Goal: Task Accomplishment & Management: Complete application form

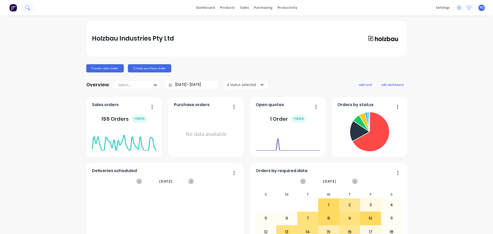
click at [27, 6] on icon at bounding box center [27, 7] width 5 height 5
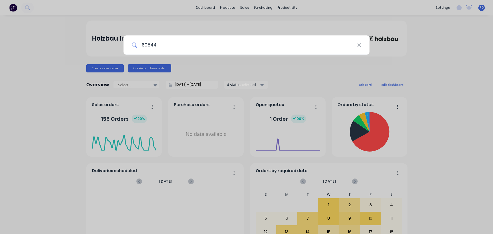
type input "80544"
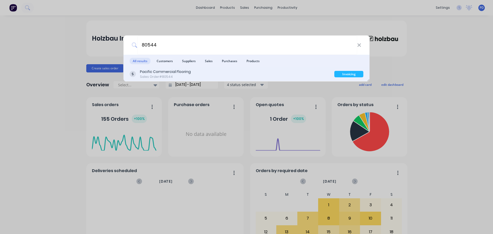
click at [161, 73] on div "Pacific Commercial Flooring" at bounding box center [165, 71] width 51 height 5
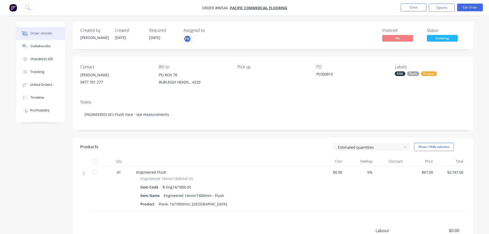
click at [345, 51] on div "Created by [PERSON_NAME] Created [DATE] Required [DATE] Assigned to FH Invoiced…" at bounding box center [273, 158] width 400 height 273
click at [442, 7] on button "Options" at bounding box center [442, 8] width 26 height 8
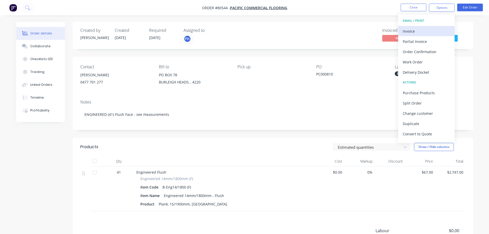
click at [411, 30] on div "Invoice" at bounding box center [425, 30] width 47 height 7
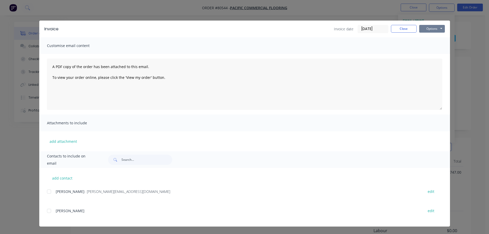
click at [424, 29] on button "Options" at bounding box center [432, 29] width 26 height 8
click at [421, 45] on button "Print" at bounding box center [435, 46] width 33 height 8
click at [407, 30] on button "Close" at bounding box center [404, 29] width 26 height 8
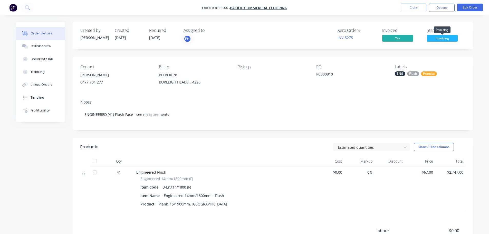
click at [436, 38] on span "Invoicing" at bounding box center [442, 38] width 31 height 6
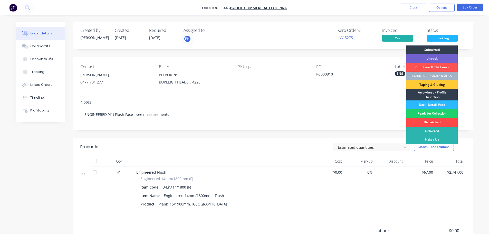
click at [433, 122] on div "Dispatched" at bounding box center [431, 122] width 51 height 9
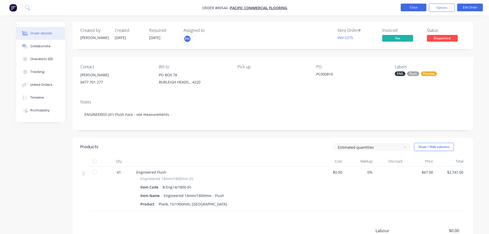
click at [409, 7] on button "Close" at bounding box center [413, 8] width 26 height 8
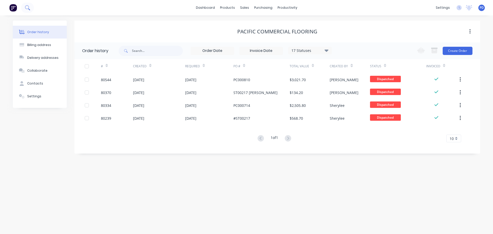
click at [27, 7] on icon at bounding box center [27, 7] width 5 height 5
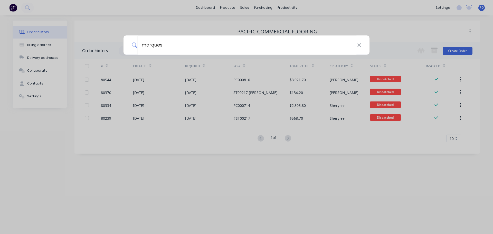
type input "marques"
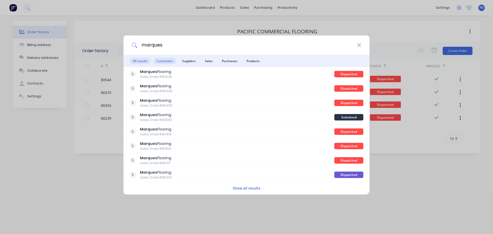
click at [165, 60] on span "Customers" at bounding box center [164, 61] width 22 height 6
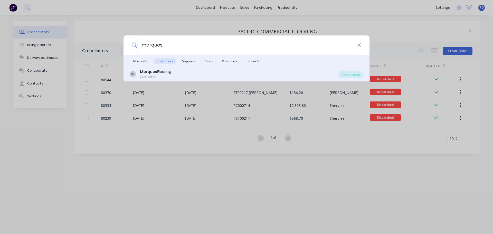
click at [160, 74] on div "Marques Flooring" at bounding box center [155, 71] width 31 height 5
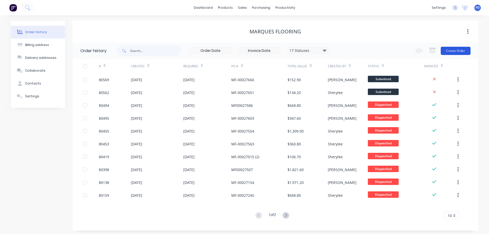
click at [451, 51] on button "Create Order" at bounding box center [455, 51] width 30 height 8
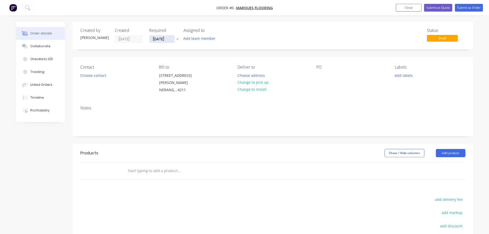
click at [157, 39] on input "[DATE]" at bounding box center [161, 39] width 25 height 8
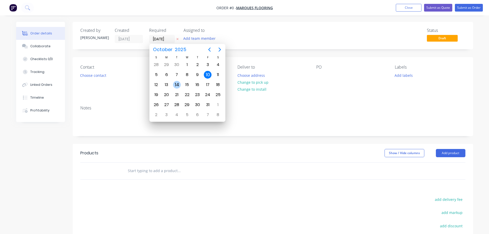
click at [177, 82] on div "14" at bounding box center [177, 85] width 8 height 8
type input "[DATE]"
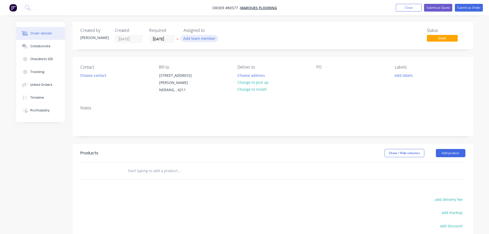
click at [196, 38] on button "Add team member" at bounding box center [199, 38] width 38 height 7
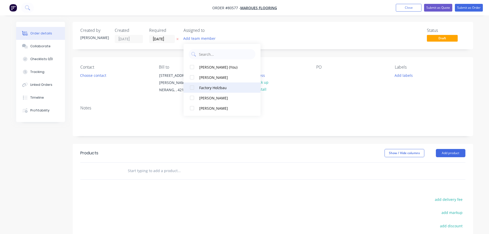
click at [192, 88] on div at bounding box center [192, 87] width 10 height 10
click at [95, 75] on button "Choose contact" at bounding box center [93, 75] width 32 height 7
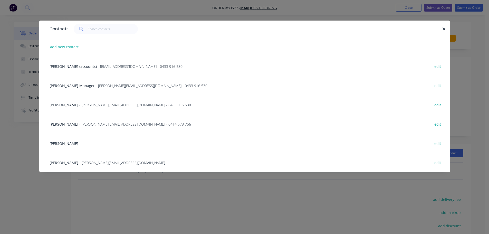
click at [59, 126] on span "[PERSON_NAME]" at bounding box center [64, 124] width 29 height 5
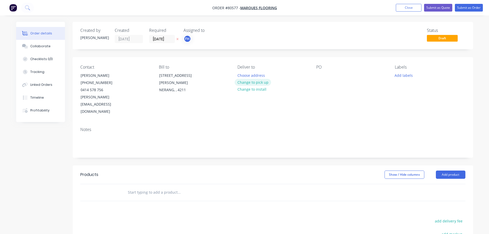
click at [244, 84] on button "Change to pick up" at bounding box center [252, 82] width 36 height 7
click at [322, 74] on div at bounding box center [320, 75] width 8 height 7
click at [404, 76] on button "Add labels" at bounding box center [404, 75] width 24 height 7
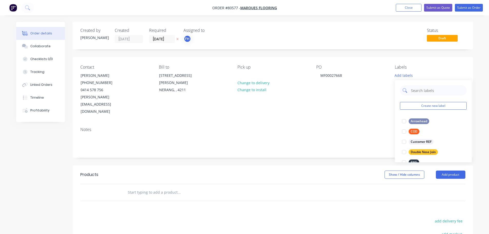
click at [413, 90] on input "text" at bounding box center [437, 90] width 54 height 10
type input "eng"
click at [404, 120] on div at bounding box center [404, 121] width 10 height 10
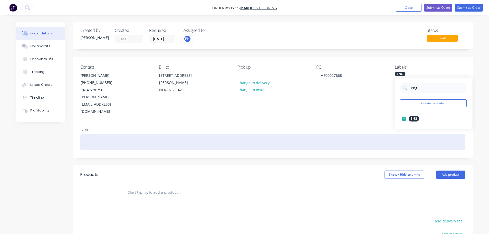
click at [100, 134] on div at bounding box center [272, 142] width 385 height 16
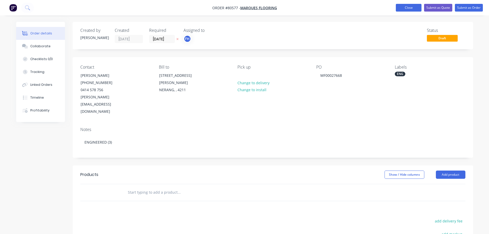
click at [406, 7] on button "Close" at bounding box center [409, 8] width 26 height 8
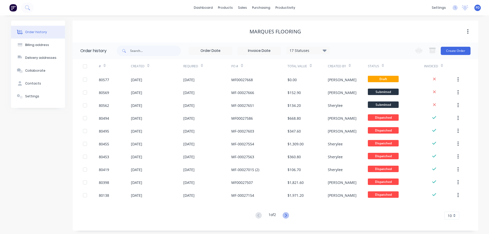
click at [285, 216] on icon at bounding box center [285, 215] width 6 height 6
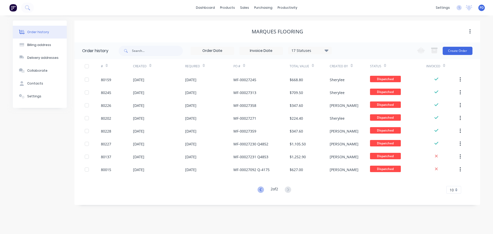
click at [260, 188] on icon at bounding box center [260, 189] width 2 height 3
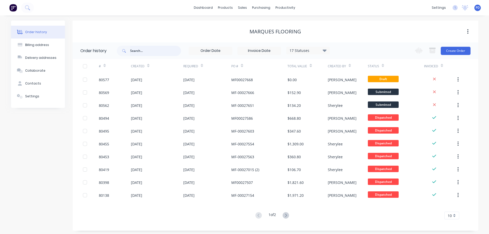
click at [145, 51] on input "text" at bounding box center [155, 51] width 51 height 10
type input "washed pebble"
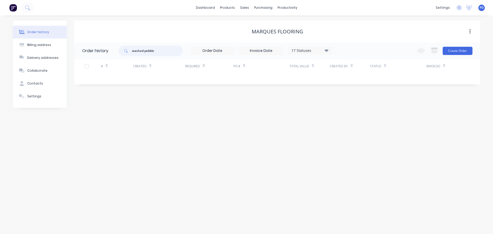
drag, startPoint x: 169, startPoint y: 53, endPoint x: 76, endPoint y: 56, distance: 93.4
click at [76, 56] on header "Order history washed pebble 17 Statuses Invoice Status Invoiced Not Invoiced Pa…" at bounding box center [276, 50] width 405 height 17
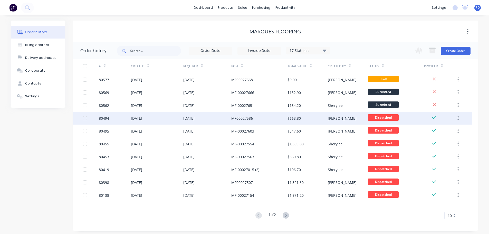
click at [138, 118] on div "[DATE]" at bounding box center [136, 117] width 11 height 5
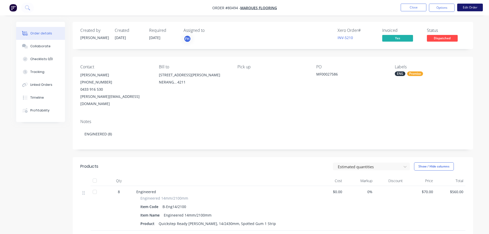
click at [476, 7] on button "Edit Order" at bounding box center [470, 8] width 26 height 8
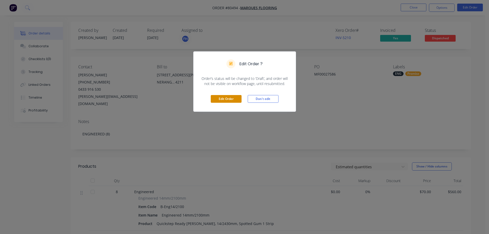
click at [237, 99] on button "Edit Order" at bounding box center [226, 99] width 31 height 8
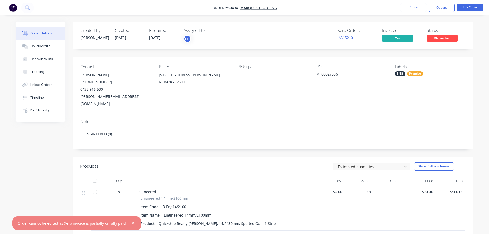
click at [328, 75] on div "MF00027586" at bounding box center [348, 74] width 64 height 7
click at [323, 75] on div "MF00027586" at bounding box center [348, 74] width 64 height 7
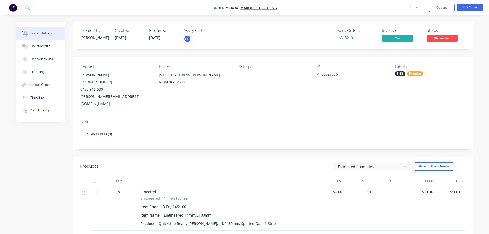
click at [332, 72] on div "MF00027586" at bounding box center [348, 74] width 64 height 7
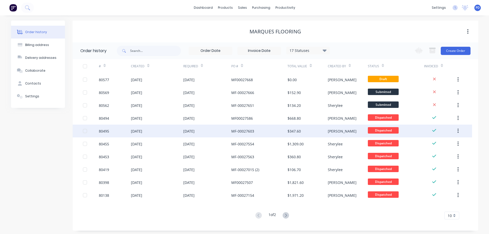
click at [194, 130] on div "[DATE]" at bounding box center [188, 130] width 11 height 5
click at [188, 131] on div "[DATE]" at bounding box center [188, 130] width 11 height 5
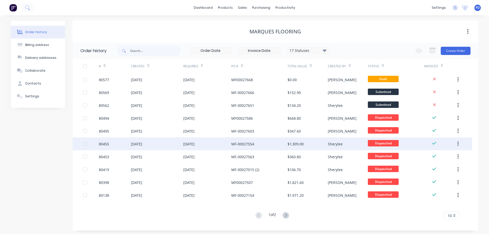
click at [138, 145] on div "[DATE]" at bounding box center [136, 143] width 11 height 5
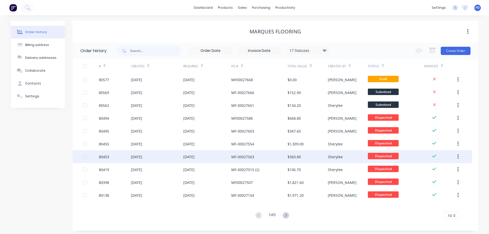
click at [137, 159] on div "[DATE]" at bounding box center [136, 156] width 11 height 5
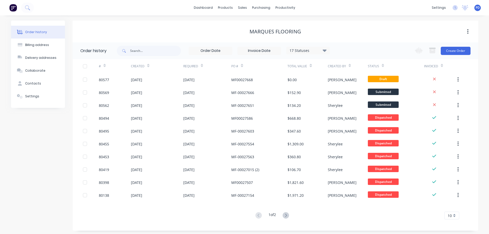
scroll to position [2, 0]
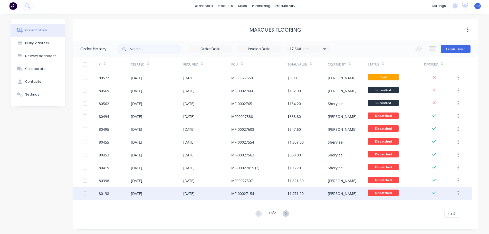
click at [136, 192] on div "[DATE]" at bounding box center [136, 193] width 11 height 5
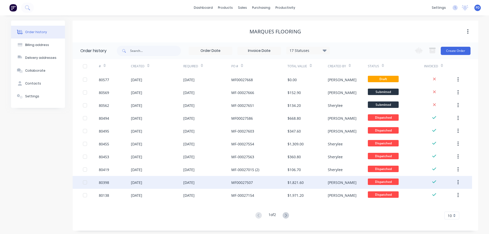
click at [138, 181] on div "[DATE]" at bounding box center [136, 182] width 11 height 5
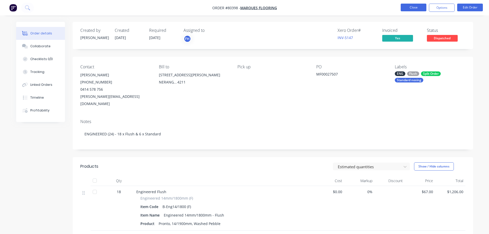
click at [418, 8] on button "Close" at bounding box center [413, 8] width 26 height 8
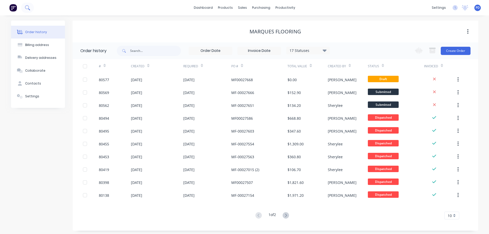
click at [29, 8] on icon at bounding box center [27, 7] width 5 height 5
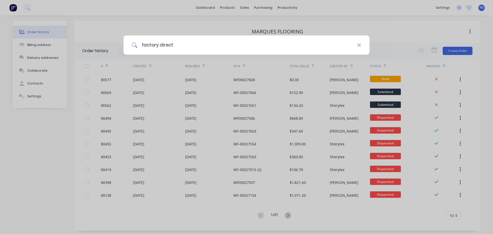
type input "factory direct"
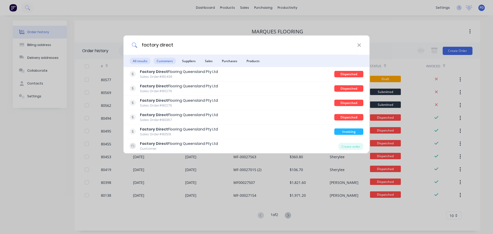
click at [168, 64] on span "Customers" at bounding box center [164, 61] width 22 height 6
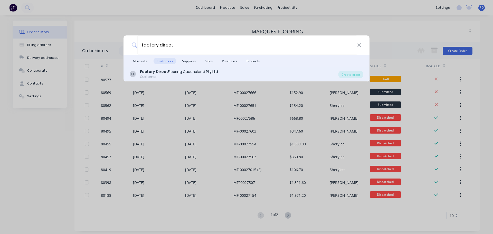
click at [163, 69] on b "Factory Direct" at bounding box center [154, 71] width 28 height 5
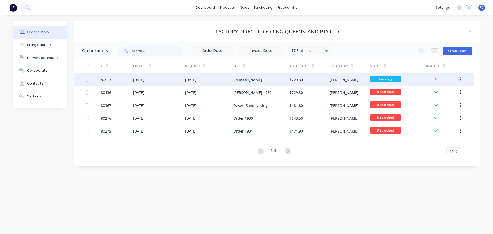
click at [186, 77] on div "[DATE]" at bounding box center [190, 79] width 11 height 5
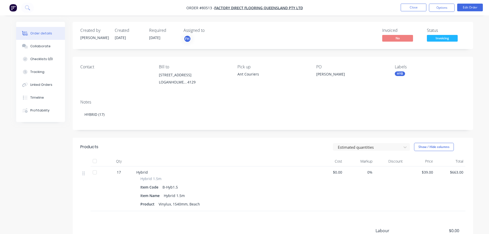
click at [439, 39] on span "Invoicing" at bounding box center [442, 38] width 31 height 6
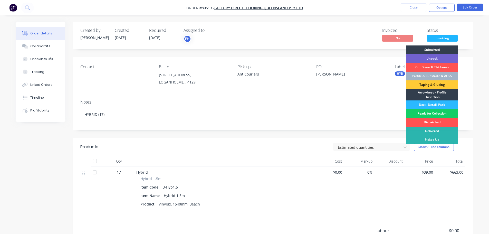
click at [431, 112] on div "Ready for Collection" at bounding box center [431, 113] width 51 height 9
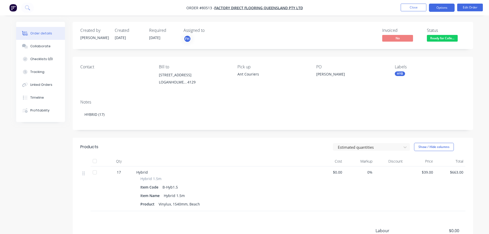
click at [435, 6] on button "Options" at bounding box center [442, 8] width 26 height 8
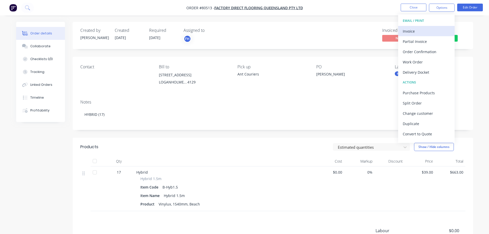
click at [415, 31] on div "Invoice" at bounding box center [425, 30] width 47 height 7
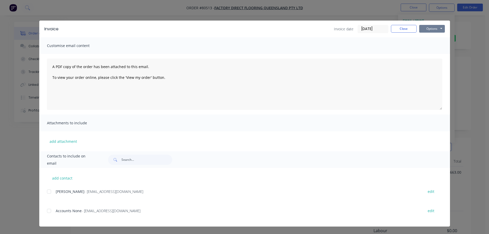
click at [434, 27] on button "Options" at bounding box center [432, 29] width 26 height 8
click at [431, 42] on button "Print" at bounding box center [435, 46] width 33 height 8
click at [403, 28] on button "Close" at bounding box center [404, 29] width 26 height 8
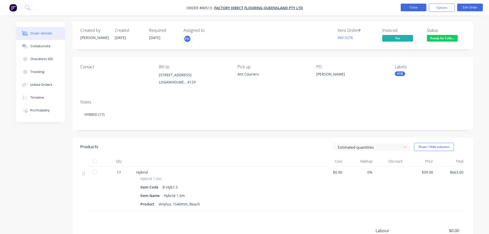
click at [408, 9] on button "Close" at bounding box center [413, 8] width 26 height 8
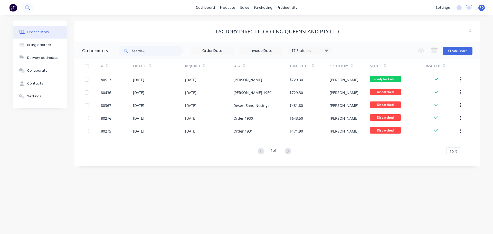
click at [28, 7] on icon at bounding box center [27, 7] width 4 height 4
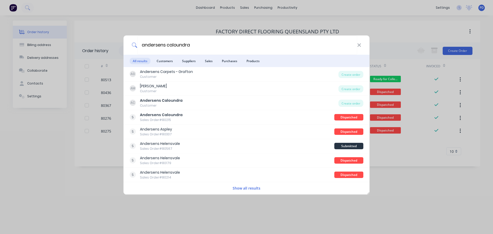
type input "andersens caloundra"
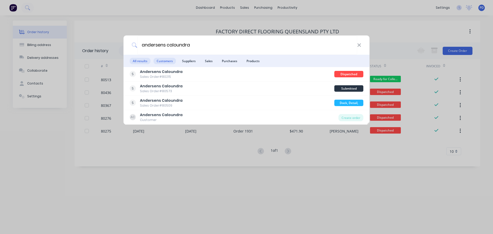
click at [168, 60] on span "Customers" at bounding box center [164, 61] width 22 height 6
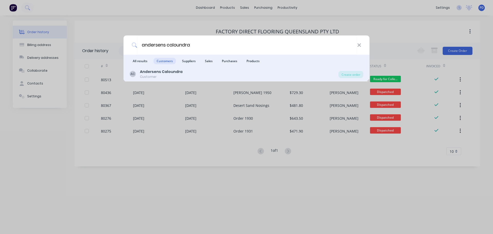
click at [152, 77] on div "Customer" at bounding box center [161, 76] width 43 height 5
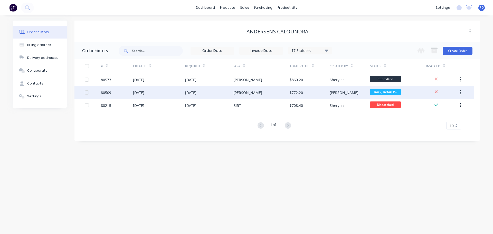
click at [138, 94] on div "[DATE]" at bounding box center [138, 92] width 11 height 5
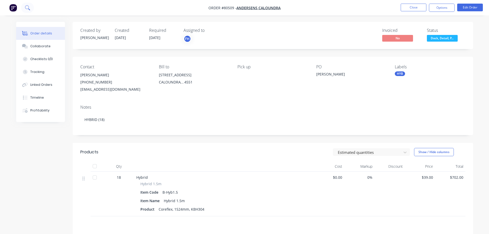
click at [26, 6] on icon at bounding box center [27, 7] width 5 height 5
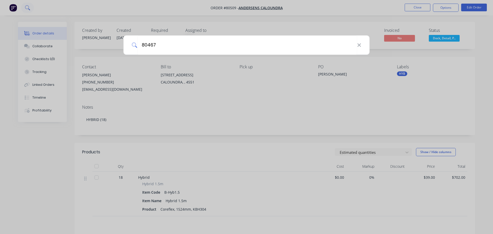
type input "80467"
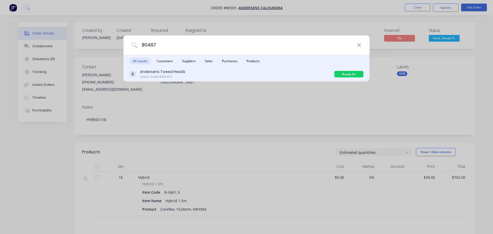
click at [162, 68] on div "Andersens Tweed Heads Sales Order #80467 Ready for Collection" at bounding box center [246, 74] width 246 height 14
click at [162, 70] on div "Andersens Tweed Heads" at bounding box center [162, 71] width 45 height 5
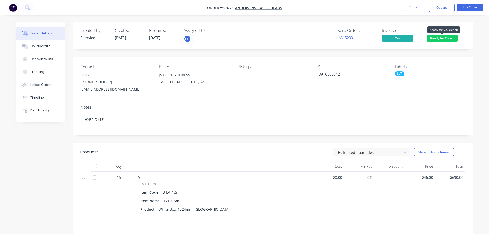
click at [449, 39] on span "Ready for Colle..." at bounding box center [442, 38] width 31 height 6
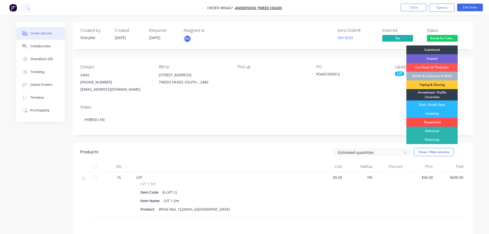
click at [435, 122] on div "Dispatched" at bounding box center [431, 122] width 51 height 9
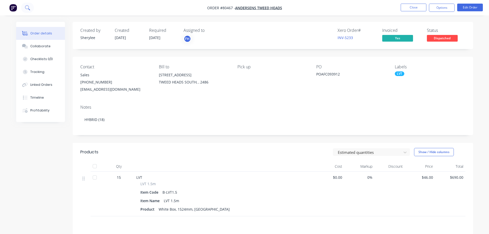
click at [30, 7] on button at bounding box center [27, 8] width 13 height 10
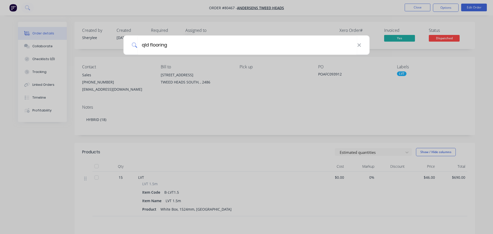
type input "qld flooring"
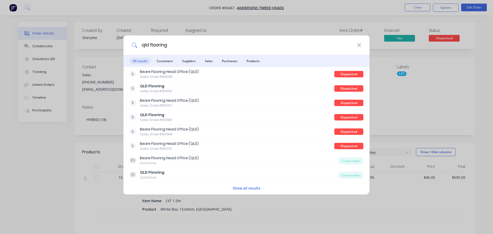
click at [160, 65] on li "Customers" at bounding box center [164, 61] width 22 height 12
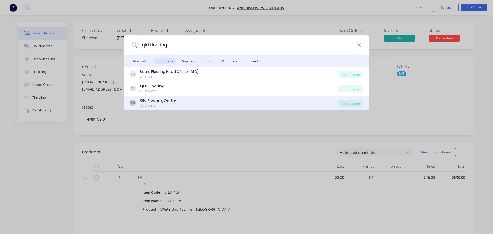
click at [155, 101] on b "Qld Flooring" at bounding box center [151, 100] width 23 height 5
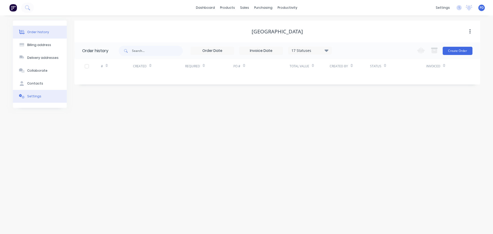
click at [35, 96] on div "Settings" at bounding box center [34, 96] width 14 height 5
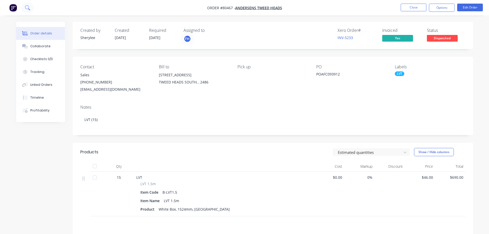
click at [29, 7] on icon at bounding box center [27, 7] width 5 height 5
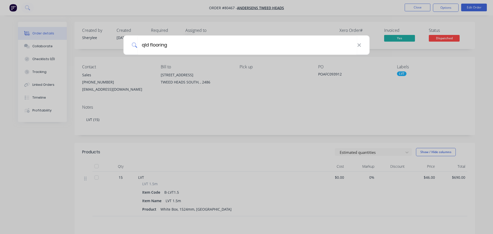
type input "qld flooring"
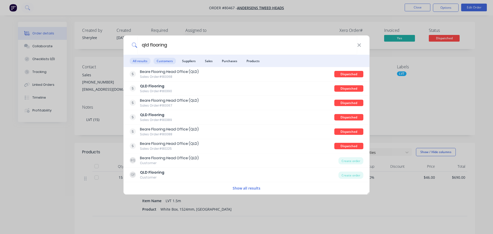
click at [162, 61] on span "Customers" at bounding box center [164, 61] width 22 height 6
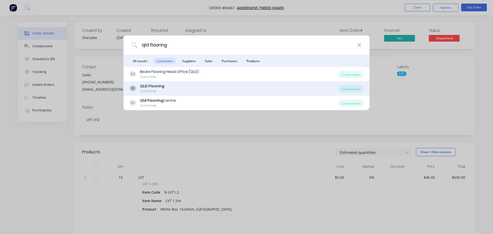
click at [152, 87] on b "QLD Flooring" at bounding box center [152, 85] width 24 height 5
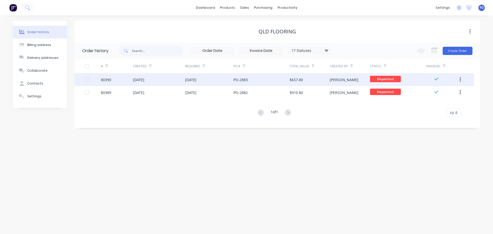
click at [140, 79] on div "[DATE]" at bounding box center [138, 79] width 11 height 5
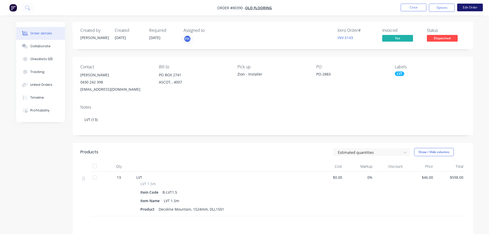
click at [468, 9] on button "Edit Order" at bounding box center [470, 8] width 26 height 8
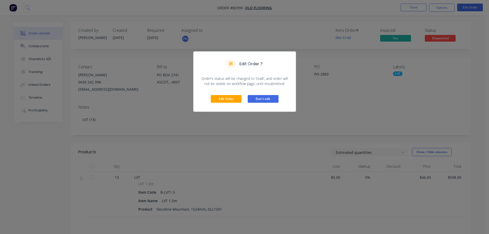
click at [275, 98] on button "Don't edit" at bounding box center [263, 99] width 31 height 8
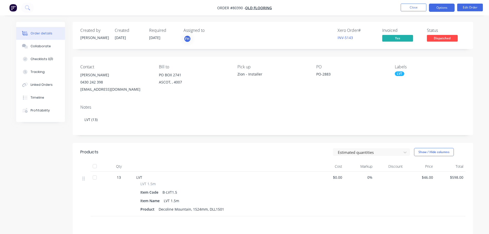
click at [444, 9] on button "Options" at bounding box center [442, 8] width 26 height 8
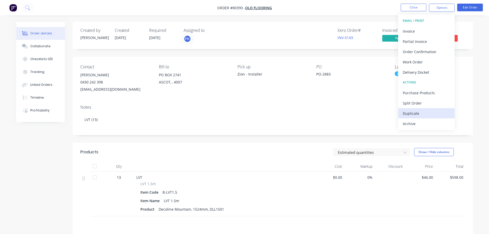
click at [417, 112] on div "Duplicate" at bounding box center [425, 113] width 47 height 7
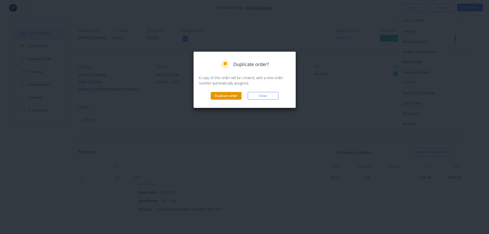
click at [225, 95] on button "Duplicate order" at bounding box center [226, 96] width 31 height 8
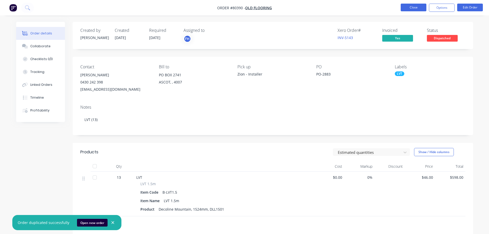
click at [408, 8] on button "Close" at bounding box center [413, 8] width 26 height 8
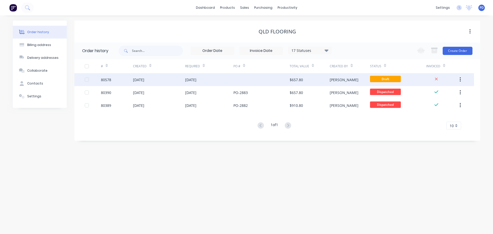
click at [144, 83] on div "[DATE]" at bounding box center [159, 79] width 52 height 13
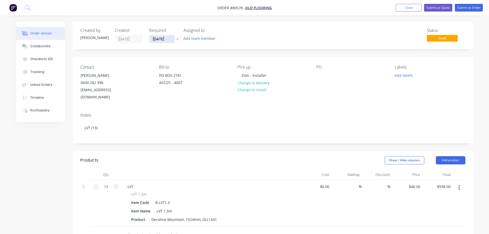
click at [171, 41] on input "[DATE]" at bounding box center [161, 39] width 25 height 8
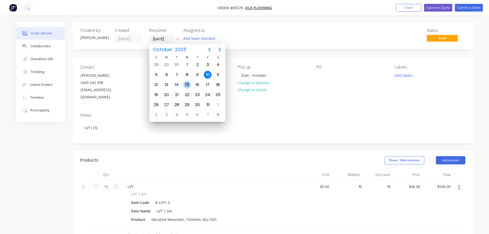
click at [185, 83] on div "15" at bounding box center [187, 85] width 8 height 8
type input "[DATE]"
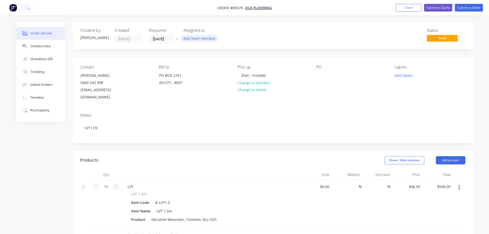
click at [192, 39] on button "Add team member" at bounding box center [199, 38] width 38 height 7
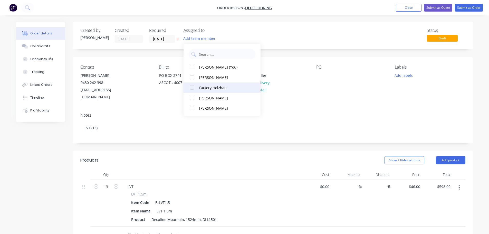
click at [192, 88] on div at bounding box center [192, 87] width 10 height 10
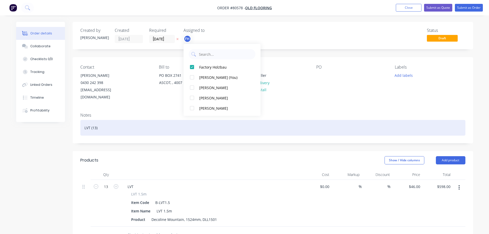
click at [96, 121] on div "LVT (13)" at bounding box center [272, 128] width 385 height 16
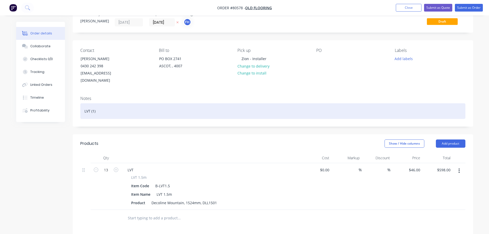
scroll to position [26, 0]
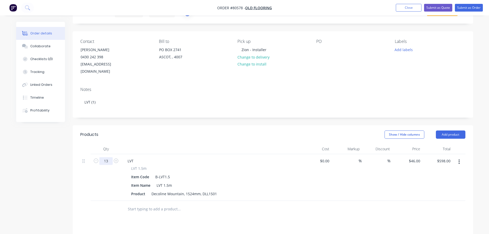
click at [106, 157] on input "13" at bounding box center [105, 161] width 13 height 8
type input "1"
type input "$46.00"
drag, startPoint x: 96, startPoint y: 167, endPoint x: 159, endPoint y: 191, distance: 67.3
click at [96, 167] on div "1" at bounding box center [106, 177] width 31 height 47
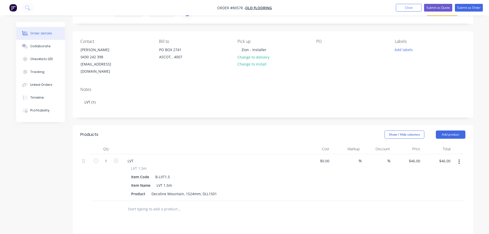
click at [155, 204] on input "text" at bounding box center [178, 209] width 103 height 10
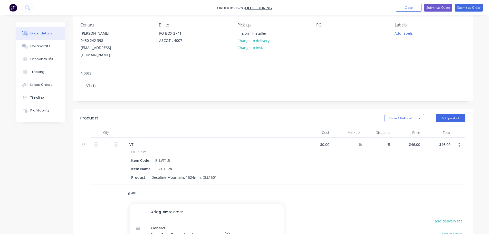
scroll to position [51, 0]
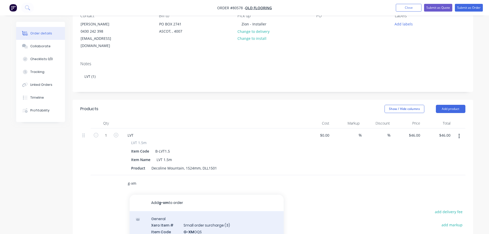
type input "g-xm"
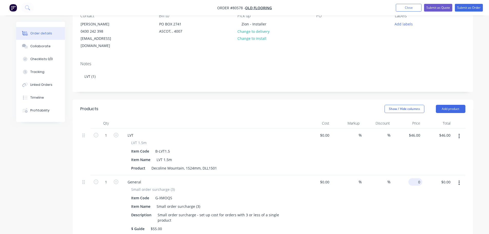
click at [417, 178] on input "0" at bounding box center [416, 181] width 12 height 7
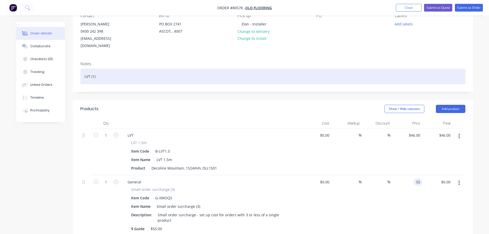
type input "$55.00"
click at [349, 72] on div "LVT (1)" at bounding box center [272, 76] width 385 height 16
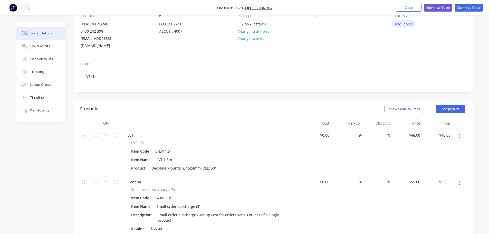
click at [400, 25] on button "Add labels" at bounding box center [404, 23] width 24 height 7
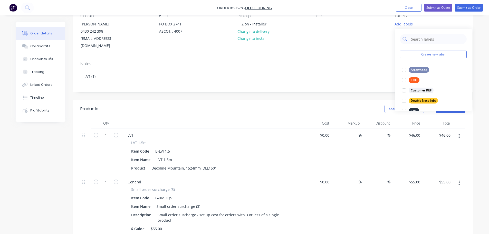
click at [423, 39] on input "text" at bounding box center [437, 39] width 54 height 10
type input "lvt"
drag, startPoint x: 402, startPoint y: 70, endPoint x: 440, endPoint y: 31, distance: 54.1
click at [402, 70] on div at bounding box center [404, 70] width 10 height 10
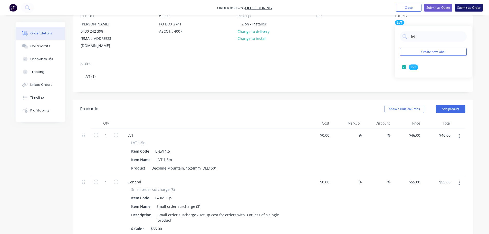
click at [463, 7] on button "Submit as Order" at bounding box center [469, 8] width 28 height 8
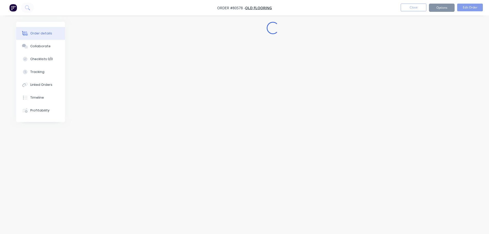
scroll to position [0, 0]
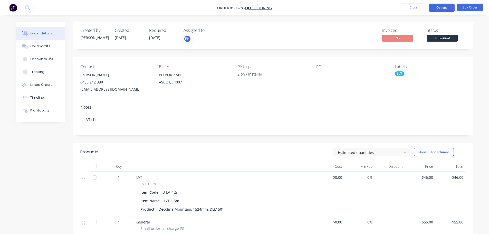
click at [448, 7] on button "Options" at bounding box center [442, 8] width 26 height 8
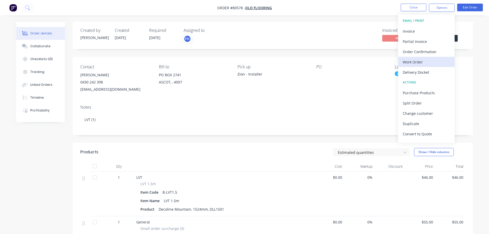
click at [412, 64] on div "Work Order" at bounding box center [425, 61] width 47 height 7
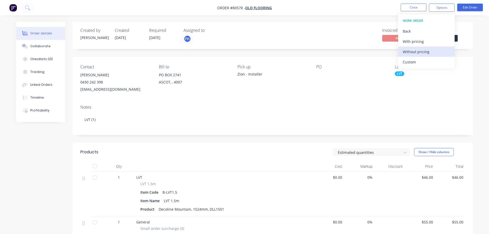
click at [411, 52] on div "Without pricing" at bounding box center [425, 51] width 47 height 7
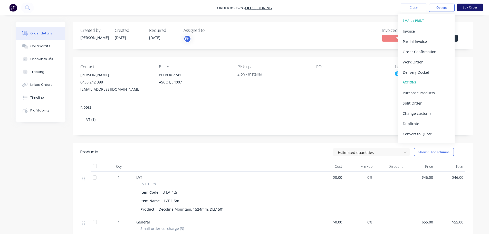
click at [465, 5] on button "Edit Order" at bounding box center [470, 8] width 26 height 8
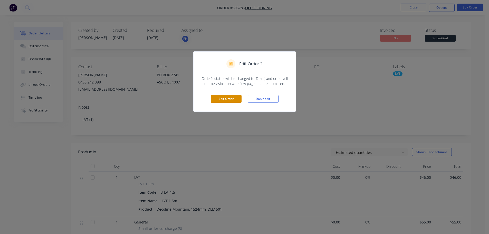
click at [227, 97] on button "Edit Order" at bounding box center [226, 99] width 31 height 8
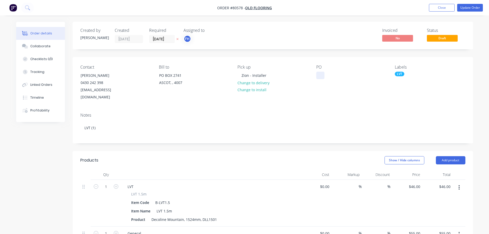
click at [317, 73] on div at bounding box center [320, 75] width 8 height 7
click at [464, 7] on button "Update Order" at bounding box center [470, 8] width 26 height 8
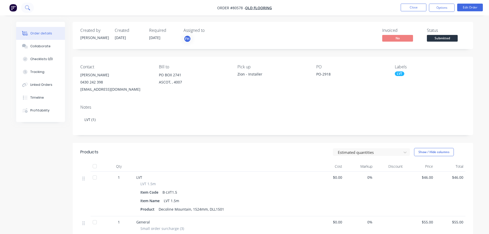
click at [29, 7] on icon at bounding box center [27, 7] width 5 height 5
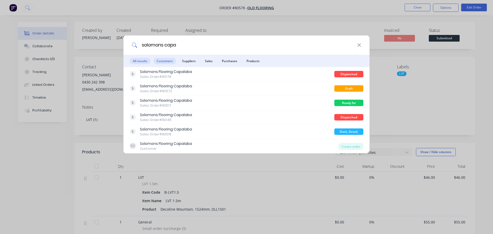
type input "solomons capa"
click at [169, 63] on span "Customers" at bounding box center [164, 61] width 22 height 6
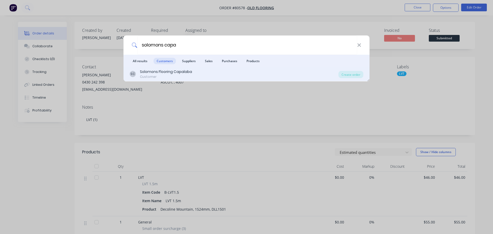
click at [158, 70] on div "Solomons Flooring Capalaba" at bounding box center [166, 71] width 52 height 5
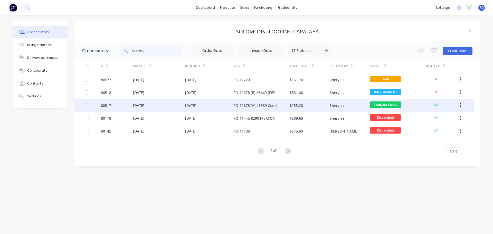
click at [144, 107] on div "[DATE]" at bounding box center [138, 105] width 11 height 5
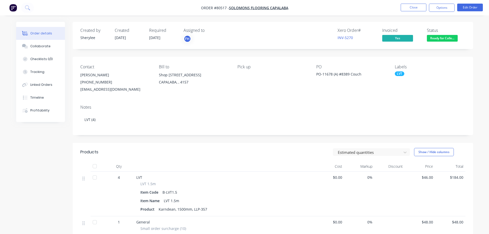
click at [425, 38] on div "Xero Order # INV-5270 Invoiced Yes Status Ready for Colle..." at bounding box center [350, 35] width 230 height 15
click at [443, 39] on span "Ready for Colle..." at bounding box center [442, 38] width 31 height 6
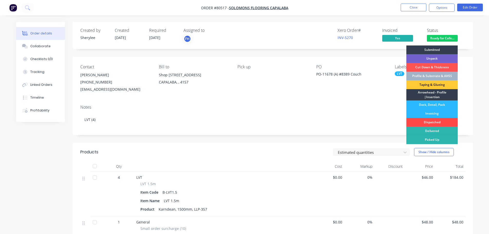
click at [436, 123] on div "Dispatched" at bounding box center [431, 122] width 51 height 9
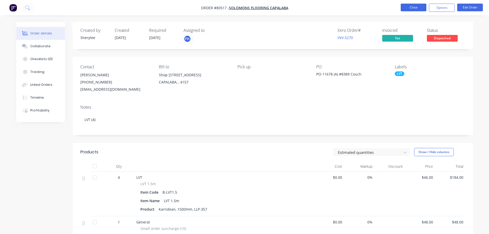
click at [412, 6] on button "Close" at bounding box center [413, 8] width 26 height 8
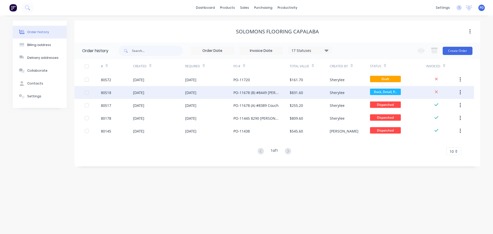
click at [138, 94] on div "[DATE]" at bounding box center [138, 92] width 11 height 5
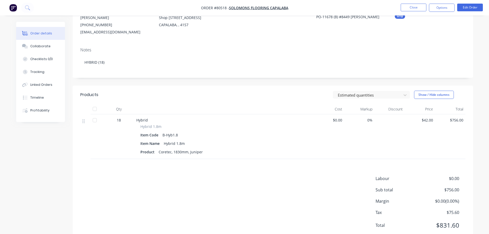
scroll to position [74, 0]
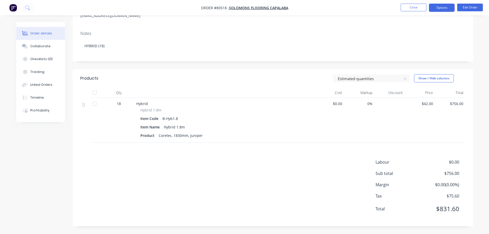
click at [443, 8] on button "Options" at bounding box center [442, 8] width 26 height 8
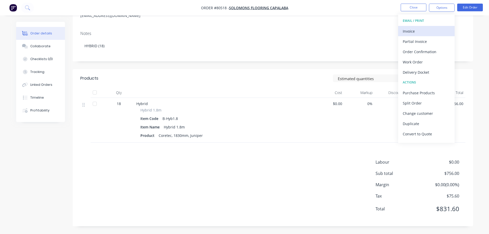
click at [409, 33] on div "Invoice" at bounding box center [425, 30] width 47 height 7
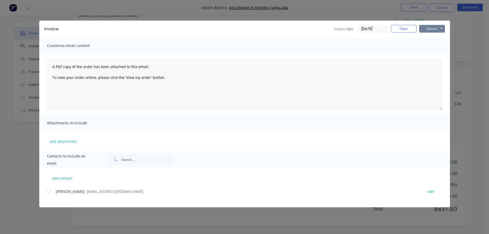
click at [428, 31] on button "Options" at bounding box center [432, 29] width 26 height 8
click at [429, 45] on button "Print" at bounding box center [435, 46] width 33 height 8
click at [396, 29] on button "Close" at bounding box center [404, 29] width 26 height 8
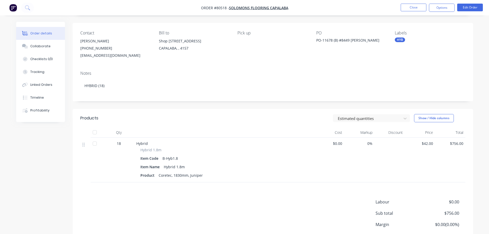
scroll to position [0, 0]
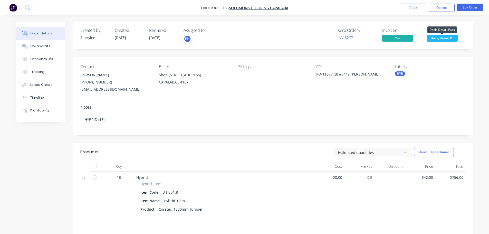
click at [435, 40] on span "Dock, Detail, P..." at bounding box center [442, 38] width 31 height 6
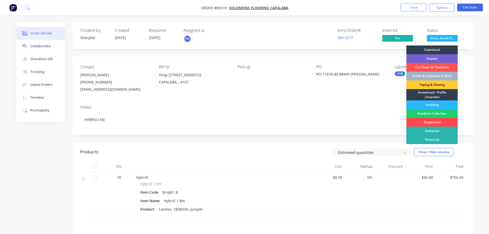
click at [430, 121] on div "Dispatched" at bounding box center [431, 122] width 51 height 9
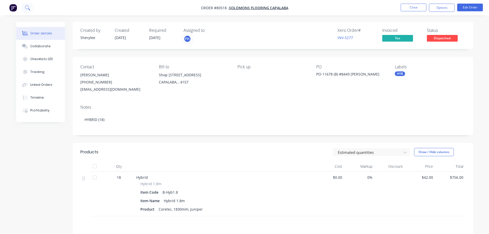
click at [27, 9] on icon at bounding box center [27, 7] width 4 height 4
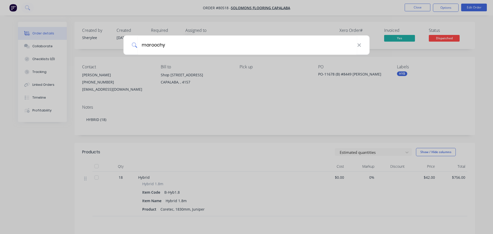
type input "maroochy"
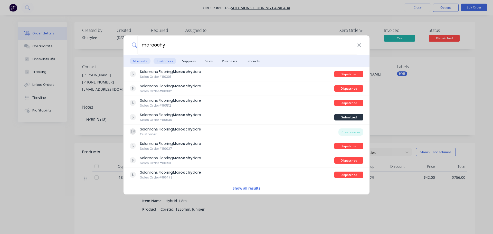
click at [164, 63] on span "Customers" at bounding box center [164, 61] width 22 height 6
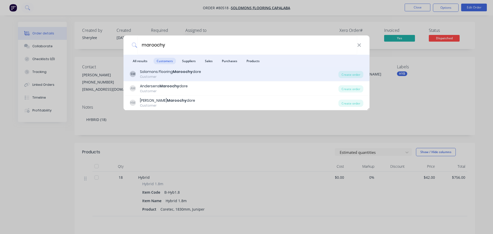
click at [161, 74] on div "Solomons Flooring Maroochy dore" at bounding box center [170, 71] width 61 height 5
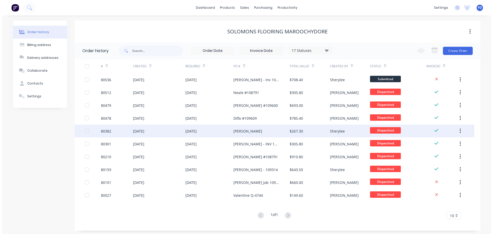
scroll to position [2, 0]
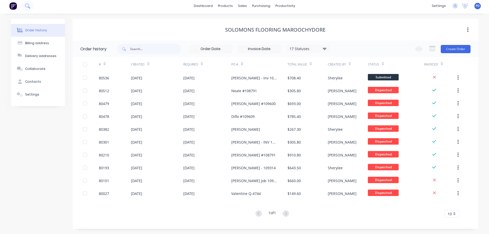
click at [27, 3] on icon at bounding box center [27, 5] width 5 height 5
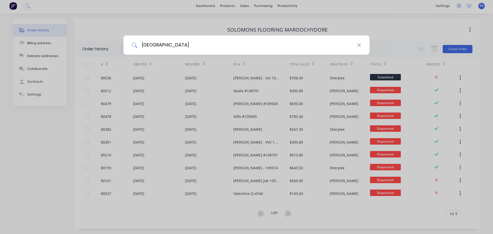
type input "[GEOGRAPHIC_DATA]"
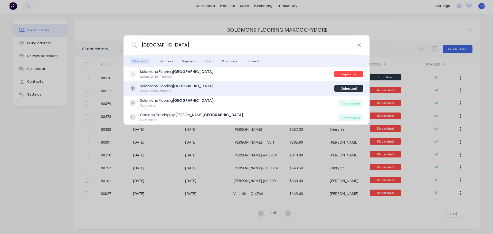
click at [154, 89] on div "Sales Order #80575" at bounding box center [176, 91] width 73 height 5
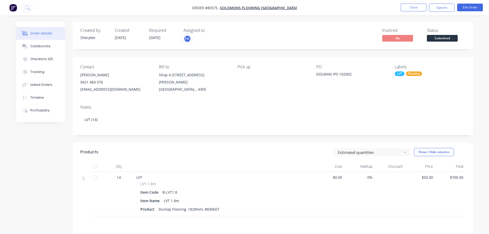
click at [156, 38] on span "[DATE]" at bounding box center [154, 37] width 11 height 5
click at [467, 5] on button "Edit Order" at bounding box center [470, 8] width 26 height 8
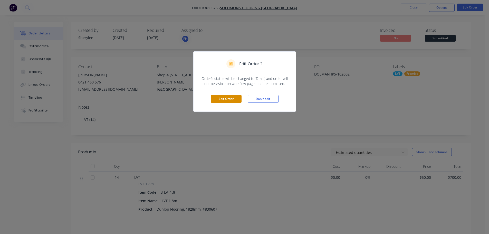
click at [228, 96] on button "Edit Order" at bounding box center [226, 99] width 31 height 8
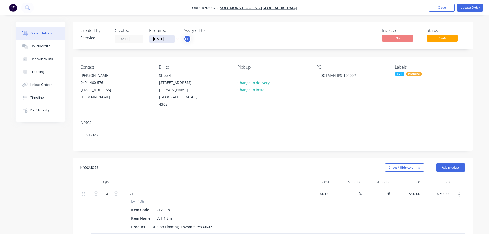
click at [150, 38] on input "[DATE]" at bounding box center [161, 39] width 25 height 8
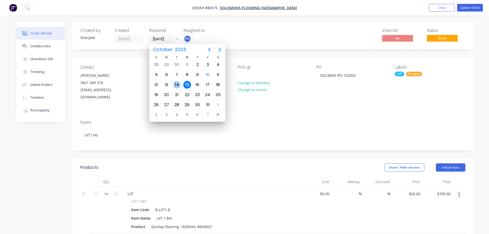
click at [172, 84] on div "14" at bounding box center [177, 85] width 10 height 10
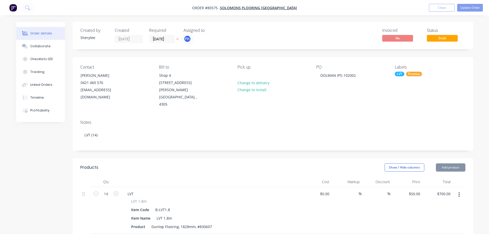
type input "[DATE]"
click at [464, 6] on button "Update Order" at bounding box center [470, 8] width 26 height 8
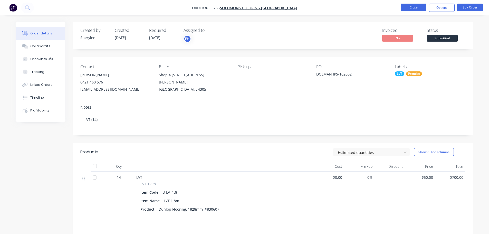
click at [410, 9] on button "Close" at bounding box center [413, 8] width 26 height 8
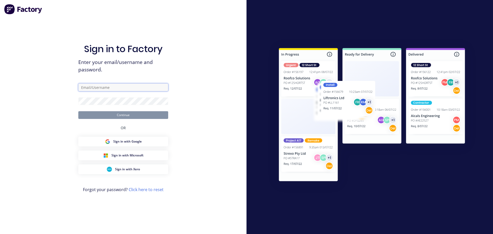
type input "[EMAIL_ADDRESS][DOMAIN_NAME]"
click at [108, 86] on input "[EMAIL_ADDRESS][DOMAIN_NAME]" at bounding box center [123, 87] width 90 height 8
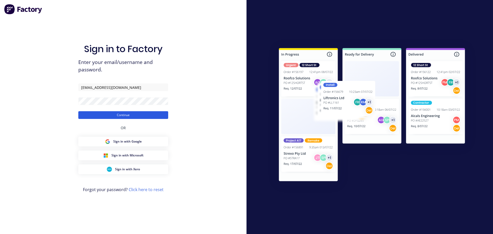
click at [113, 115] on button "Continue" at bounding box center [123, 115] width 90 height 8
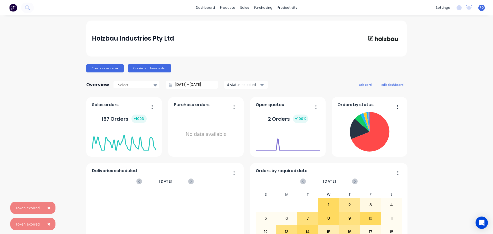
click at [49, 207] on span "×" at bounding box center [48, 207] width 3 height 7
click at [48, 224] on span "×" at bounding box center [48, 223] width 3 height 7
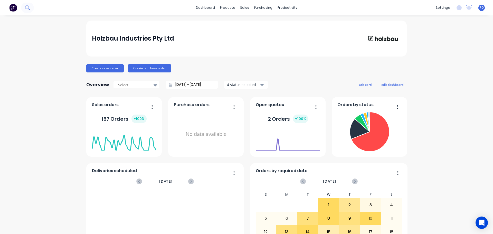
click at [27, 5] on button at bounding box center [27, 8] width 13 height 10
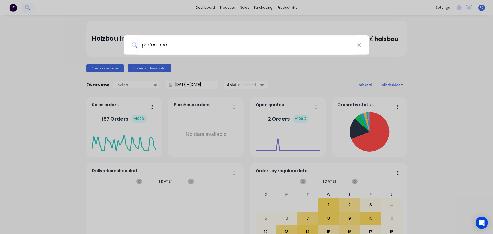
type input "preference"
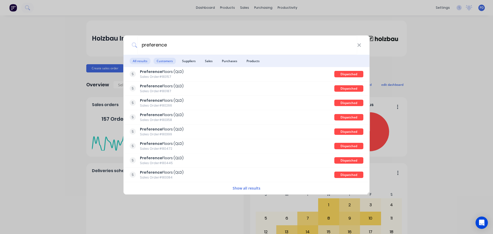
click at [168, 62] on span "Customers" at bounding box center [164, 61] width 22 height 6
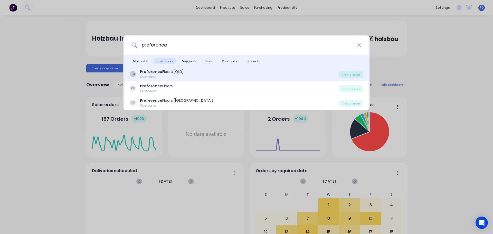
click at [151, 74] on div "Customer" at bounding box center [162, 76] width 44 height 5
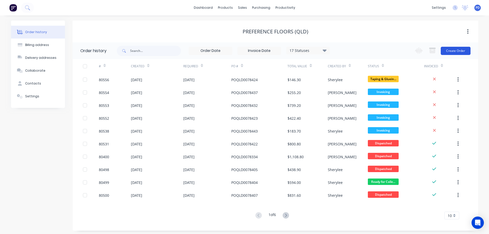
click at [452, 52] on button "Create Order" at bounding box center [455, 51] width 30 height 8
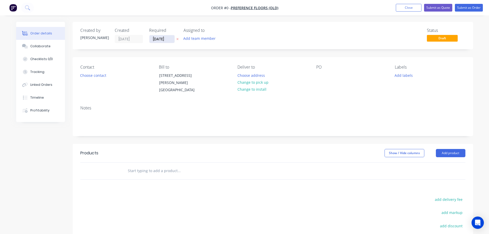
click at [168, 38] on input "[DATE]" at bounding box center [161, 39] width 25 height 8
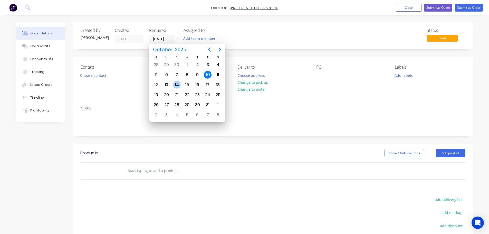
click at [176, 88] on div "14" at bounding box center [177, 85] width 8 height 8
type input "[DATE]"
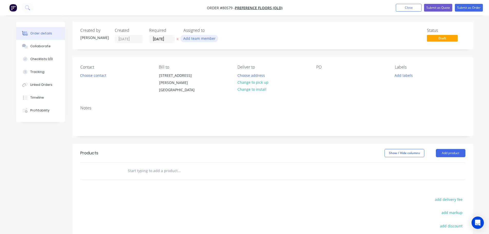
click at [200, 37] on button "Add team member" at bounding box center [199, 38] width 38 height 7
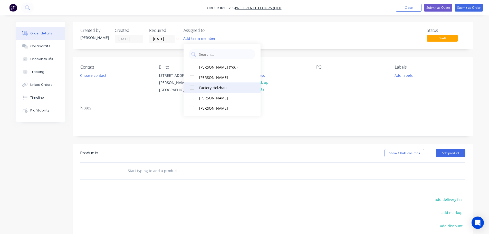
click at [191, 88] on div at bounding box center [192, 87] width 10 height 10
click at [98, 75] on button "Choose contact" at bounding box center [93, 75] width 32 height 7
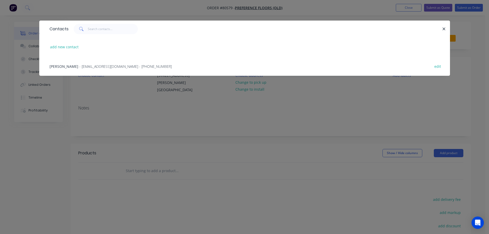
click at [69, 65] on span "[PERSON_NAME]" at bounding box center [64, 66] width 29 height 5
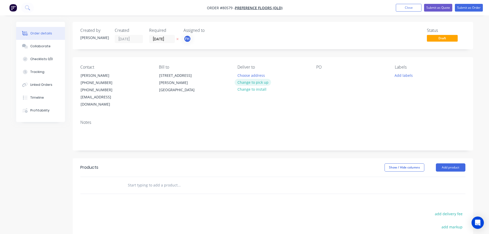
click at [250, 83] on button "Change to pick up" at bounding box center [252, 82] width 36 height 7
click at [319, 75] on div at bounding box center [320, 75] width 8 height 7
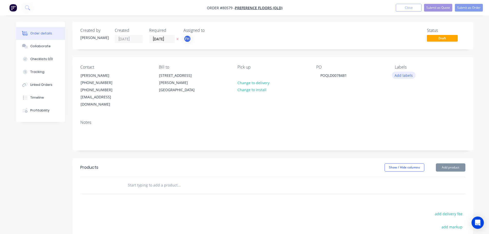
click at [401, 73] on button "Add labels" at bounding box center [404, 75] width 24 height 7
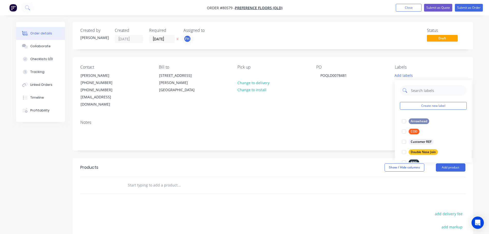
click at [417, 92] on input "text" at bounding box center [437, 90] width 54 height 10
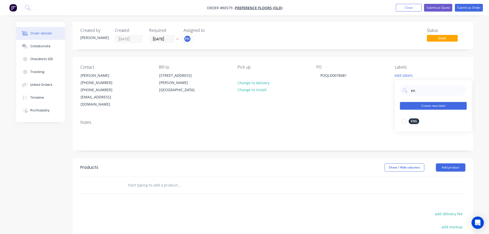
drag, startPoint x: 404, startPoint y: 121, endPoint x: 428, endPoint y: 105, distance: 28.7
click at [404, 121] on div at bounding box center [404, 121] width 10 height 10
drag, startPoint x: 428, startPoint y: 91, endPoint x: 400, endPoint y: 88, distance: 28.4
click at [400, 88] on div "en" at bounding box center [433, 88] width 67 height 10
type input "pro"
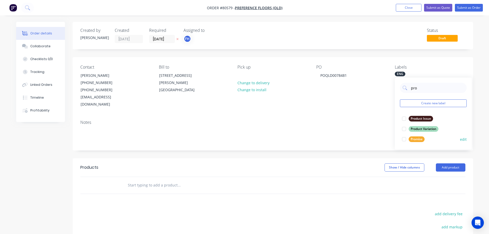
click at [404, 139] on div at bounding box center [404, 139] width 10 height 10
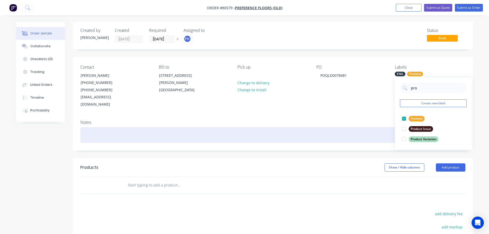
click at [96, 131] on div at bounding box center [272, 135] width 385 height 16
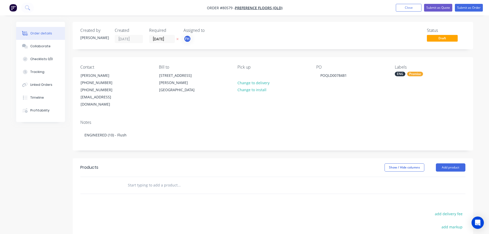
click at [427, 74] on div "ENG Promise" at bounding box center [430, 74] width 70 height 5
drag, startPoint x: 419, startPoint y: 89, endPoint x: 401, endPoint y: 91, distance: 18.6
click at [401, 91] on div "pro" at bounding box center [433, 88] width 67 height 10
type input "lush"
click at [405, 120] on div at bounding box center [404, 118] width 10 height 10
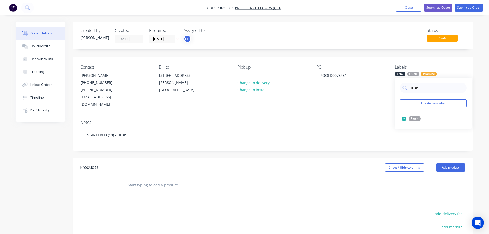
click at [138, 180] on input "text" at bounding box center [178, 185] width 103 height 10
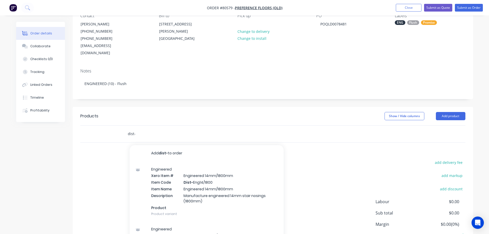
type input "dist-"
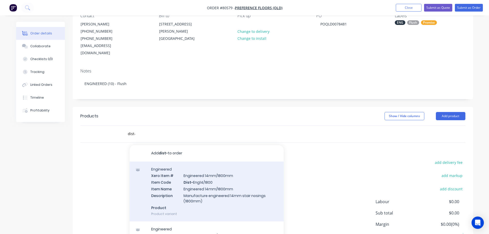
click at [209, 192] on div "Engineered Xero Item # Engineered 14mm/1800mm Item Code Dist- Eng14/1800 Item N…" at bounding box center [207, 191] width 154 height 60
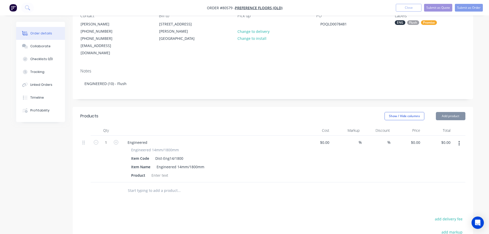
type input "$56.00"
click at [154, 171] on div at bounding box center [159, 174] width 21 height 7
click at [102, 139] on input "1" at bounding box center [105, 143] width 13 height 8
type input "10"
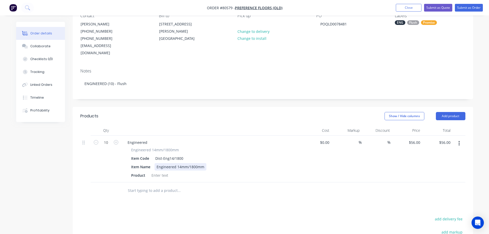
type input "$560.00"
click at [206, 163] on div "Item Name Engineered 14mm/1800mm" at bounding box center [210, 166] width 162 height 7
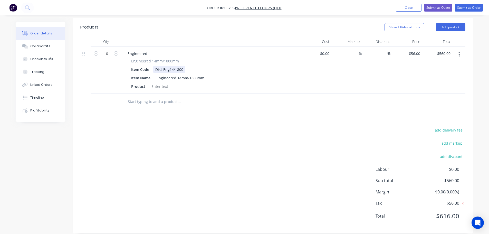
click at [188, 66] on div "Item Code Dist-Eng14/1800" at bounding box center [210, 69] width 162 height 7
click at [204, 74] on div "Engineered 14mm/1800mm" at bounding box center [180, 77] width 52 height 7
click at [203, 74] on div "Engineered 14mm/1800mmce" at bounding box center [182, 77] width 56 height 7
click at [162, 83] on div at bounding box center [159, 86] width 21 height 7
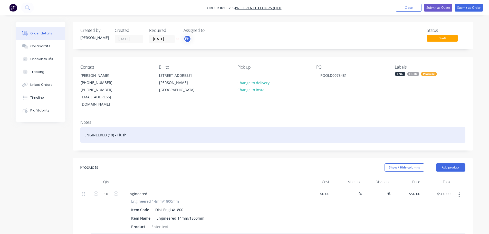
click at [133, 128] on div "ENGINEERED (10) - Flush" at bounding box center [272, 135] width 385 height 16
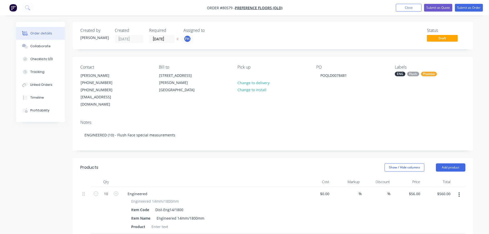
click at [172, 149] on div "Created by Paige Created 10/10/25 Required 14/10/25 Assigned to FH Status Draft…" at bounding box center [273, 197] width 400 height 351
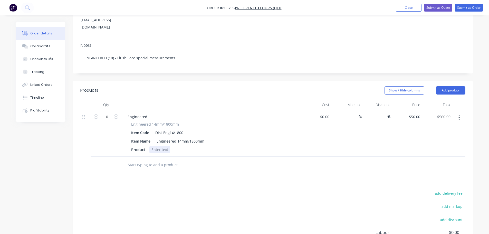
click at [156, 146] on div at bounding box center [159, 149] width 21 height 7
click at [152, 160] on input "text" at bounding box center [178, 165] width 103 height 10
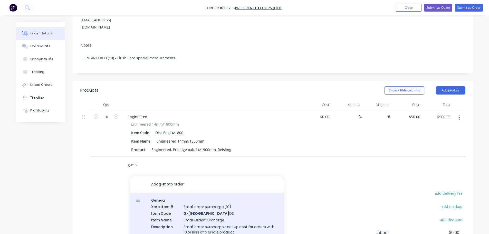
type input "g-mo"
click at [204, 211] on div "General Xero Item # Small order surcharge (10) Item Code G-MO QS Item Name Smal…" at bounding box center [207, 222] width 154 height 60
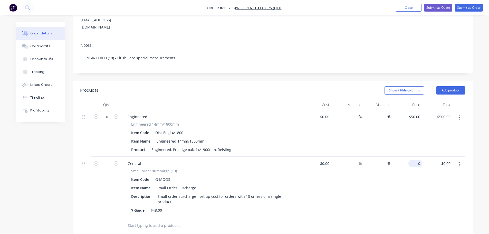
click at [414, 157] on div "0 $0.00" at bounding box center [407, 186] width 30 height 61
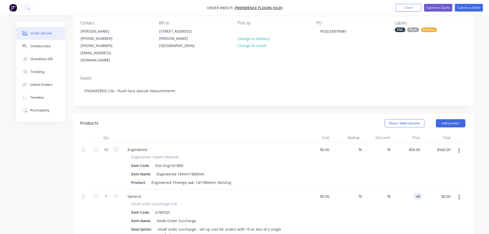
scroll to position [0, 0]
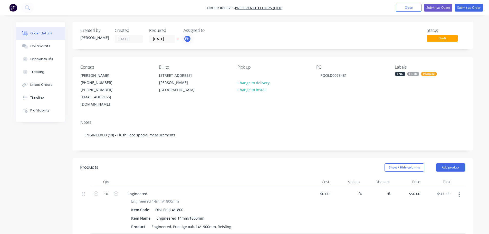
type input "$48.00"
click at [12, 7] on img "button" at bounding box center [13, 8] width 8 height 8
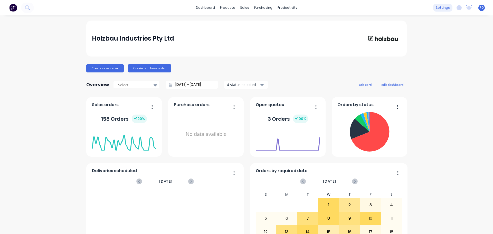
click at [440, 9] on div "settings" at bounding box center [442, 8] width 19 height 8
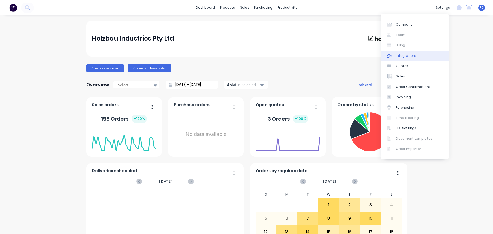
click at [401, 54] on div "Integrations" at bounding box center [406, 55] width 21 height 5
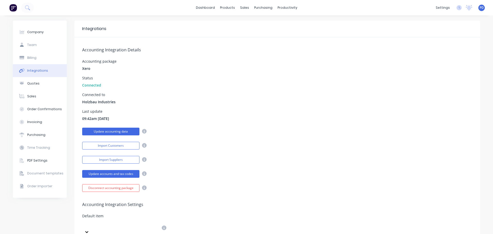
click at [98, 131] on button "Update accounting data" at bounding box center [110, 131] width 57 height 8
click at [27, 5] on icon at bounding box center [27, 7] width 4 height 4
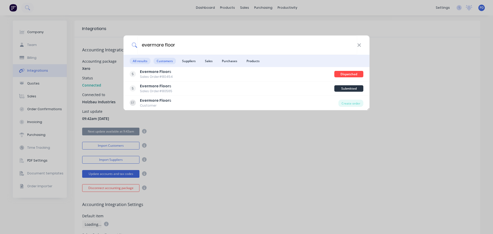
type input "evermore floor"
click at [164, 60] on span "Customers" at bounding box center [164, 61] width 22 height 6
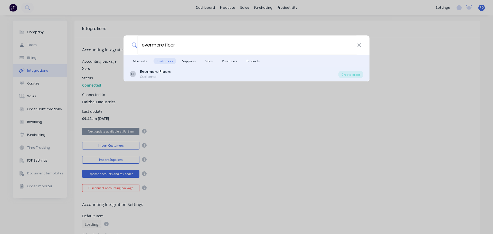
click at [154, 72] on b "Evermore Floor" at bounding box center [154, 71] width 29 height 5
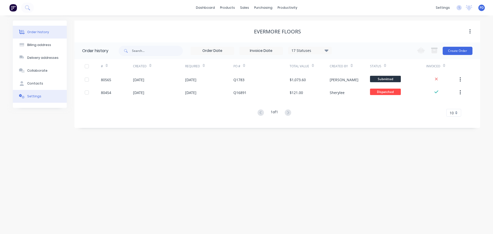
click at [33, 98] on div "Settings" at bounding box center [34, 96] width 14 height 5
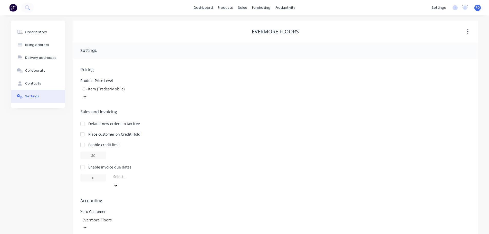
click at [87, 94] on icon at bounding box center [84, 96] width 5 height 5
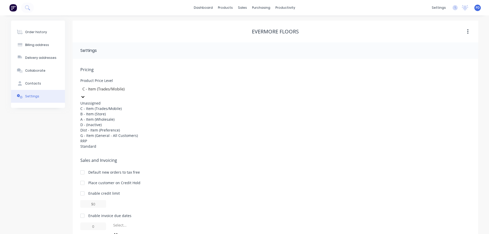
click at [157, 115] on div "B - Item (Store)" at bounding box center [118, 113] width 77 height 5
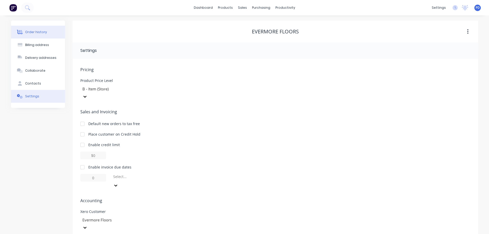
click at [33, 32] on div "Order history" at bounding box center [36, 32] width 22 height 5
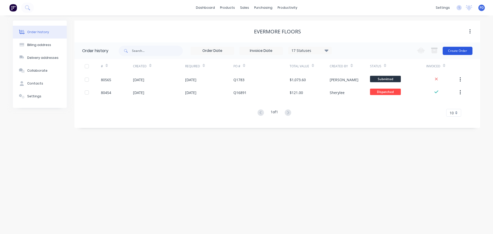
click at [460, 50] on button "Create Order" at bounding box center [457, 51] width 30 height 8
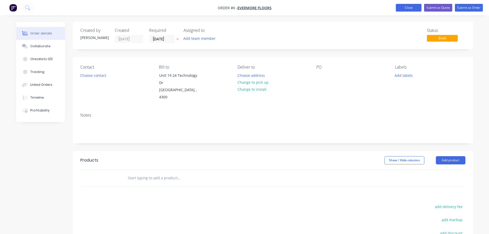
click at [417, 9] on button "Close" at bounding box center [409, 8] width 26 height 8
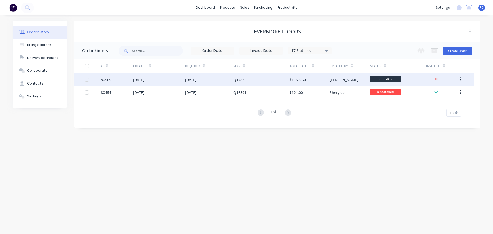
click at [144, 79] on div "[DATE]" at bounding box center [138, 79] width 11 height 5
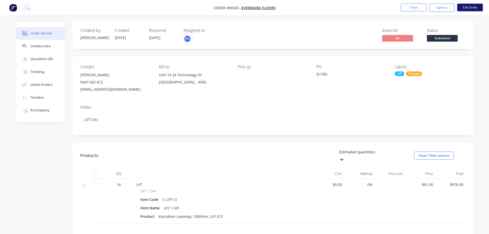
click at [468, 7] on button "Edit Order" at bounding box center [470, 8] width 26 height 8
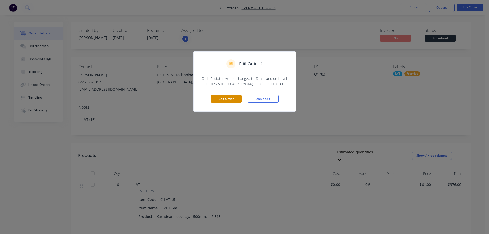
click at [225, 100] on button "Edit Order" at bounding box center [226, 99] width 31 height 8
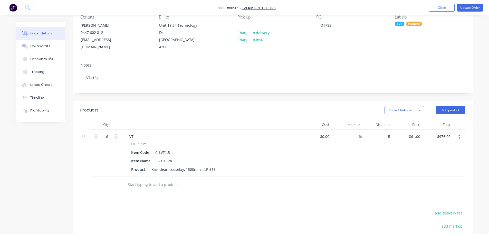
scroll to position [103, 0]
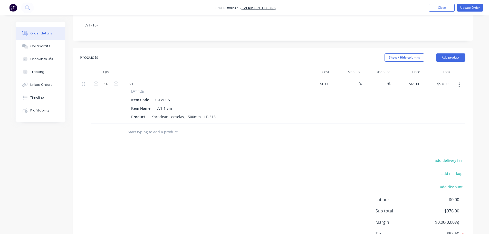
click at [149, 127] on input "text" at bounding box center [178, 132] width 103 height 10
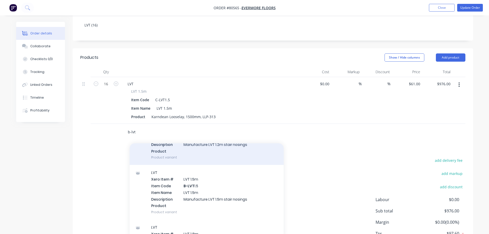
scroll to position [51, 0]
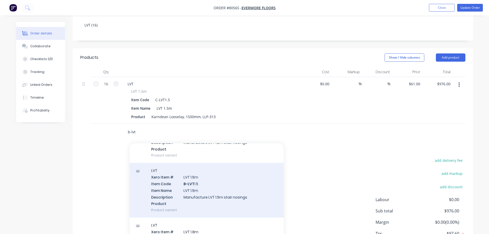
type input "b-lvt"
click at [180, 183] on div "LVT Xero Item # LVT 1.5m Item Code B-LVT 1.5 Item Name LVT 1.5m Description Man…" at bounding box center [207, 190] width 154 height 55
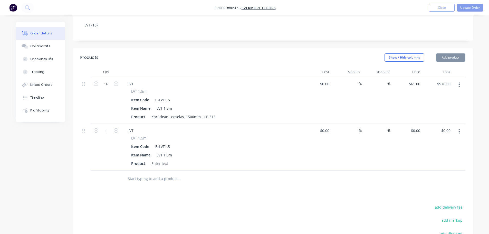
type input "$46.00"
click at [460, 80] on button "button" at bounding box center [459, 84] width 12 height 9
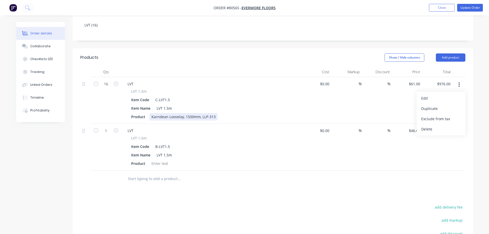
click at [213, 113] on div "Karndean Looselay, 1500mm, LLP-313" at bounding box center [183, 116] width 68 height 7
drag, startPoint x: 215, startPoint y: 110, endPoint x: 149, endPoint y: 109, distance: 65.7
click at [149, 113] on div "Karndean Looselay, 1500mm, LLP-313" at bounding box center [183, 116] width 68 height 7
click at [159, 160] on div at bounding box center [159, 163] width 21 height 7
paste div
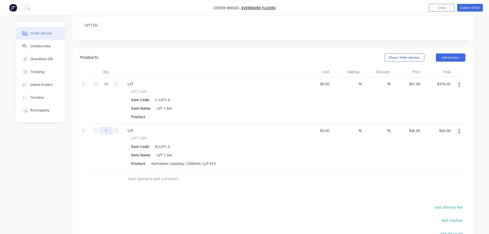
click at [110, 127] on input "1" at bounding box center [105, 131] width 13 height 8
type input "16"
type input "$736.00"
click at [461, 80] on button "button" at bounding box center [459, 84] width 12 height 9
click at [427, 125] on div "Delete" at bounding box center [441, 128] width 40 height 7
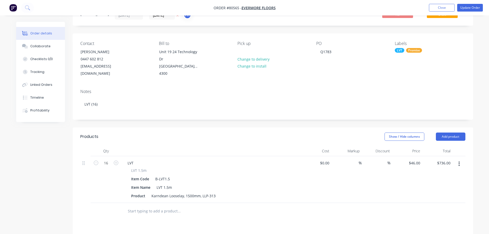
scroll to position [0, 0]
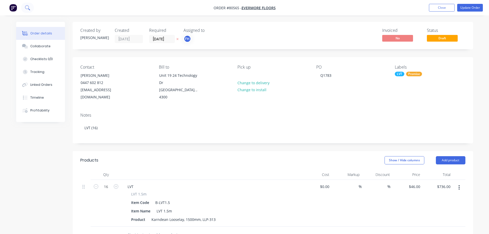
click at [27, 8] on icon at bounding box center [27, 7] width 5 height 5
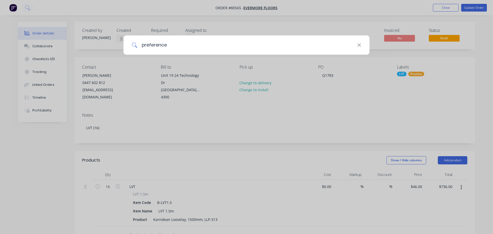
type input "preference"
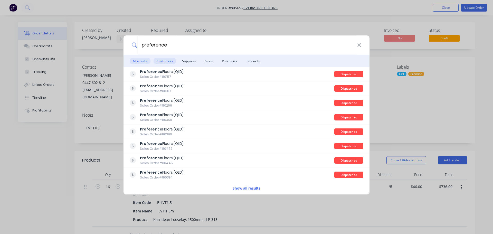
click at [168, 62] on span "Customers" at bounding box center [164, 61] width 22 height 6
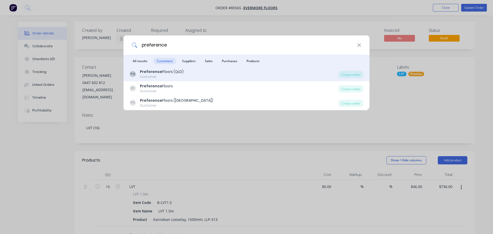
click at [153, 76] on div "Customer" at bounding box center [162, 76] width 44 height 5
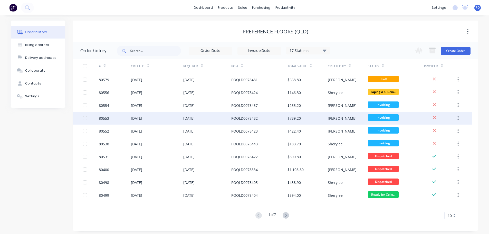
click at [105, 120] on div "80553" at bounding box center [104, 117] width 10 height 5
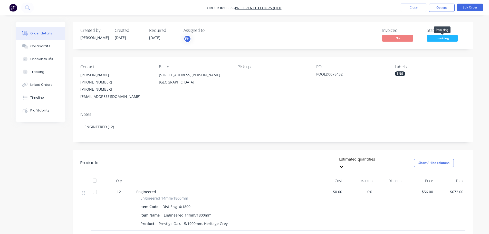
click at [441, 35] on span "Invoicing" at bounding box center [442, 38] width 31 height 6
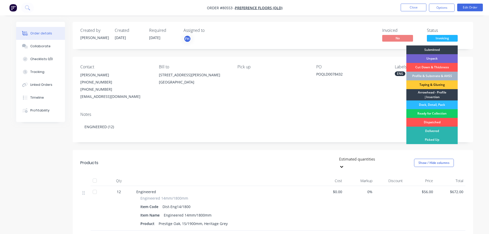
click at [427, 113] on div "Ready for Collection" at bounding box center [431, 113] width 51 height 9
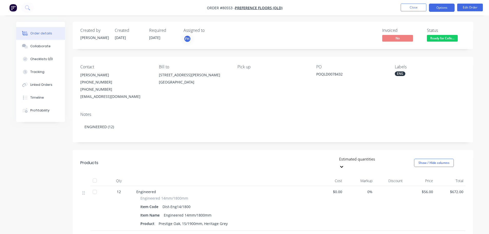
click at [444, 10] on button "Options" at bounding box center [442, 8] width 26 height 8
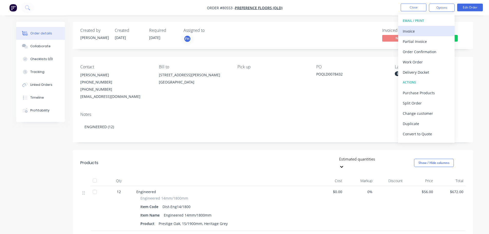
click at [418, 32] on div "Invoice" at bounding box center [425, 30] width 47 height 7
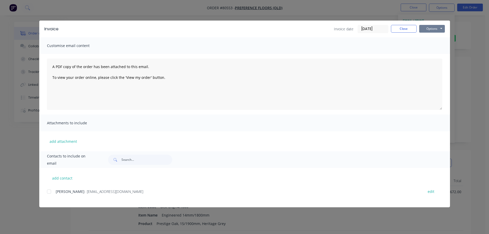
click at [424, 30] on button "Options" at bounding box center [432, 29] width 26 height 8
click at [425, 47] on button "Print" at bounding box center [435, 46] width 33 height 8
click at [405, 27] on button "Close" at bounding box center [404, 29] width 26 height 8
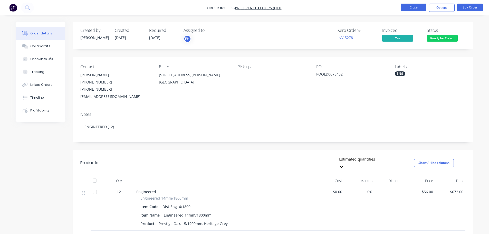
click at [418, 9] on button "Close" at bounding box center [413, 8] width 26 height 8
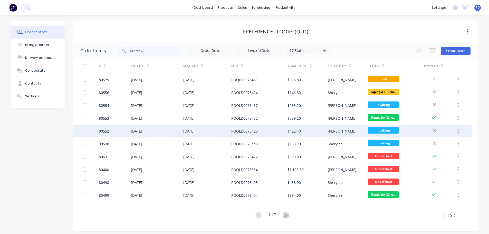
click at [107, 131] on div "80552" at bounding box center [104, 130] width 10 height 5
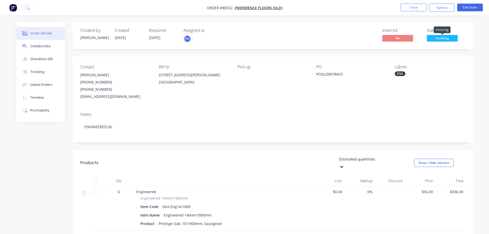
click at [447, 35] on span "Invoicing" at bounding box center [442, 38] width 31 height 6
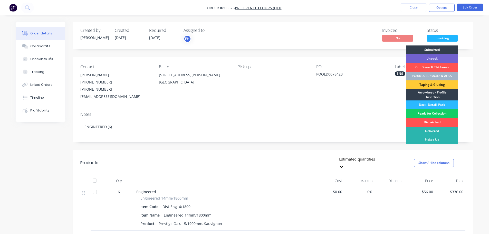
click at [435, 113] on div "Ready for Collection" at bounding box center [431, 113] width 51 height 9
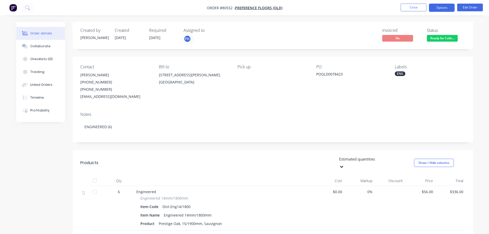
click at [443, 6] on button "Options" at bounding box center [442, 8] width 26 height 8
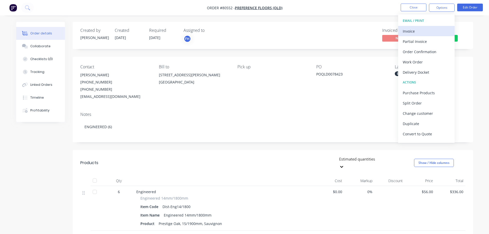
click at [413, 34] on div "Invoice" at bounding box center [425, 30] width 47 height 7
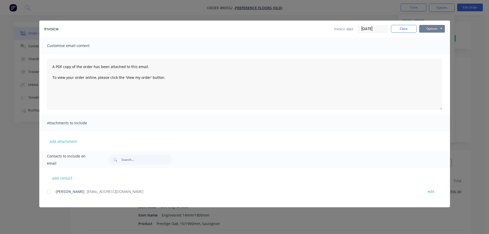
click at [440, 31] on button "Options" at bounding box center [432, 29] width 26 height 8
click at [427, 45] on button "Print" at bounding box center [435, 46] width 33 height 8
click at [401, 27] on button "Close" at bounding box center [404, 29] width 26 height 8
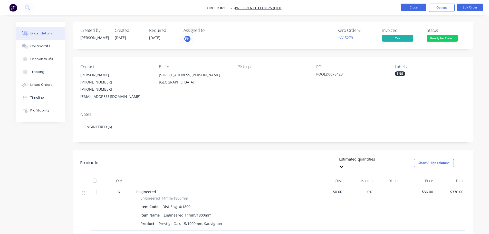
click at [412, 9] on button "Close" at bounding box center [413, 8] width 26 height 8
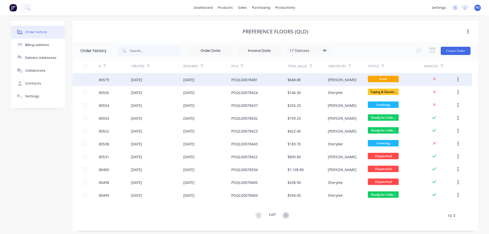
click at [140, 80] on div "[DATE]" at bounding box center [136, 79] width 11 height 5
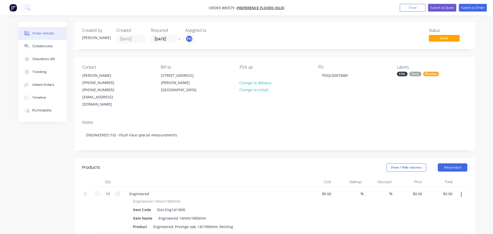
type input "$56.00"
type input "$560.00"
type input "$48.00"
click at [408, 7] on button "Close" at bounding box center [409, 8] width 26 height 8
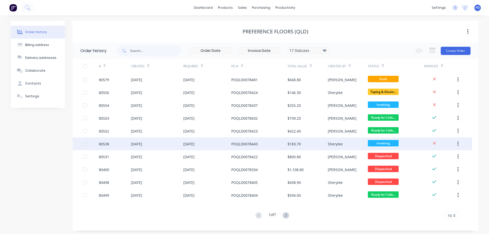
click at [100, 143] on div "80538" at bounding box center [104, 143] width 10 height 5
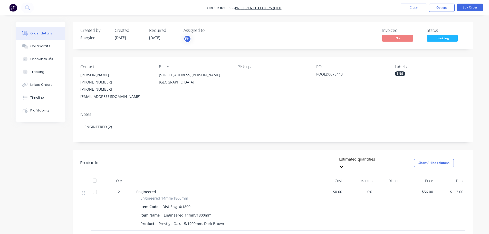
click at [436, 12] on nav "Order #80538 - Preference Floors (QLD) Close Options Edit Order" at bounding box center [244, 7] width 489 height 15
click at [436, 9] on button "Options" at bounding box center [442, 8] width 26 height 8
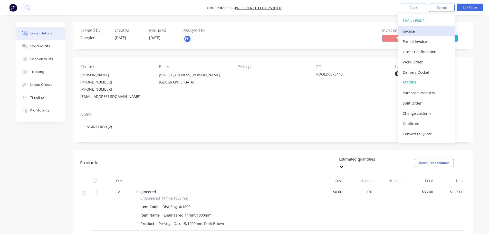
click at [424, 32] on div "Invoice" at bounding box center [425, 30] width 47 height 7
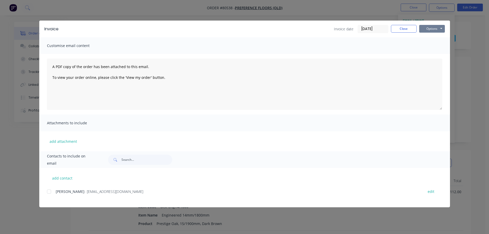
click at [426, 27] on button "Options" at bounding box center [432, 29] width 26 height 8
click at [424, 48] on button "Print" at bounding box center [435, 46] width 33 height 8
click at [408, 30] on button "Close" at bounding box center [404, 29] width 26 height 8
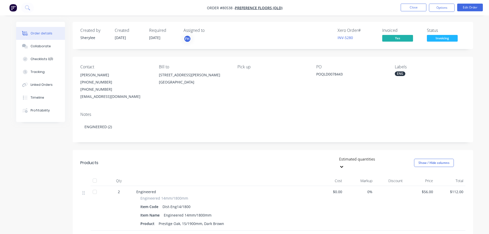
click at [434, 37] on span "Invoicing" at bounding box center [442, 38] width 31 height 6
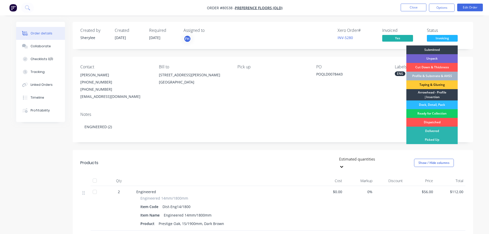
click at [435, 111] on div "Ready for Collection" at bounding box center [431, 113] width 51 height 9
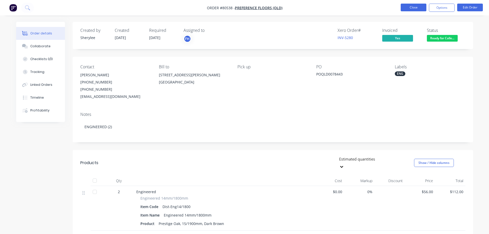
click at [415, 8] on button "Close" at bounding box center [413, 8] width 26 height 8
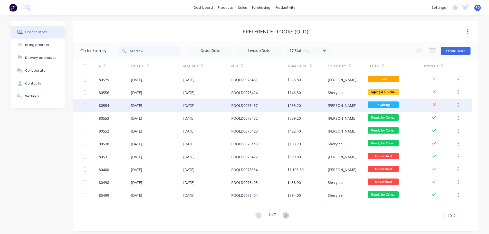
click at [103, 107] on div "80554" at bounding box center [104, 105] width 10 height 5
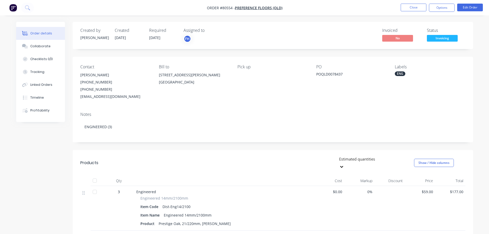
click at [452, 36] on span "Invoicing" at bounding box center [442, 38] width 31 height 6
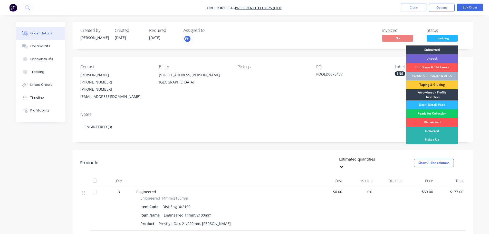
click at [427, 114] on div "Ready for Collection" at bounding box center [431, 113] width 51 height 9
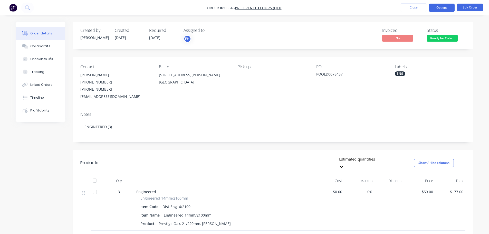
click at [437, 7] on button "Options" at bounding box center [442, 8] width 26 height 8
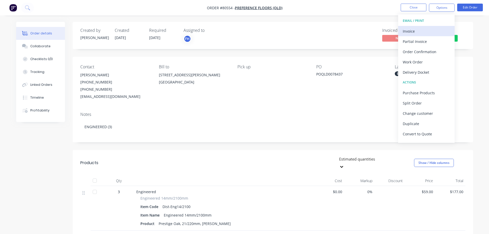
click at [414, 30] on div "Invoice" at bounding box center [425, 30] width 47 height 7
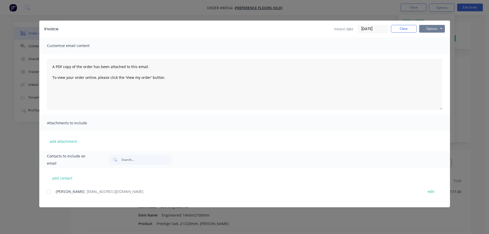
click at [428, 26] on button "Options" at bounding box center [432, 29] width 26 height 8
click at [427, 46] on button "Print" at bounding box center [435, 46] width 33 height 8
click at [409, 28] on button "Close" at bounding box center [404, 29] width 26 height 8
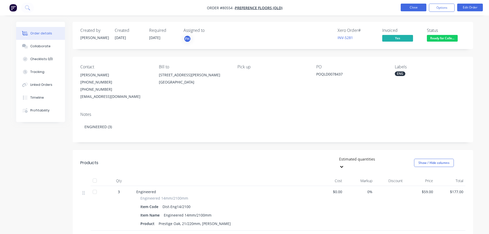
click at [421, 9] on button "Close" at bounding box center [413, 8] width 26 height 8
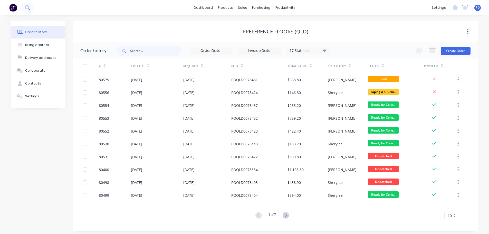
click at [27, 7] on icon at bounding box center [27, 7] width 5 height 5
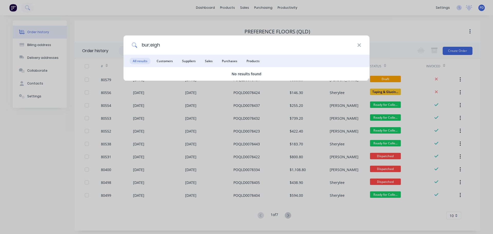
drag, startPoint x: 166, startPoint y: 44, endPoint x: 127, endPoint y: 46, distance: 39.3
click at [127, 46] on div "bur;eigh" at bounding box center [246, 44] width 246 height 19
type input "marques"
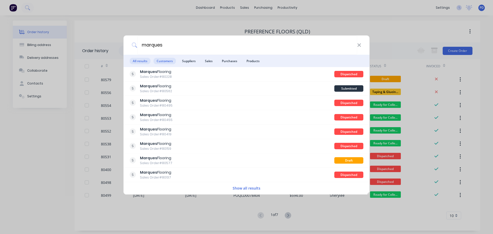
click at [168, 62] on span "Customers" at bounding box center [164, 61] width 22 height 6
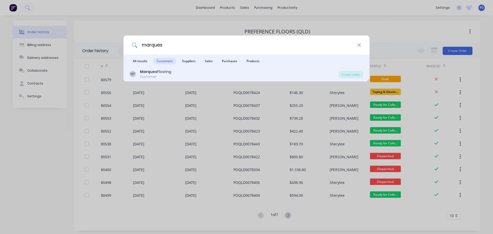
click at [153, 76] on div "Customer" at bounding box center [155, 76] width 31 height 5
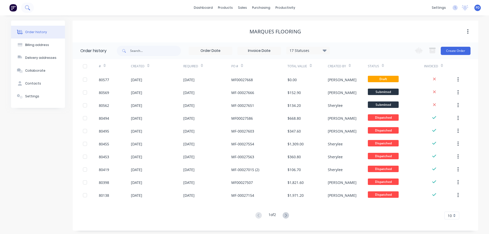
click at [26, 7] on icon at bounding box center [27, 7] width 5 height 5
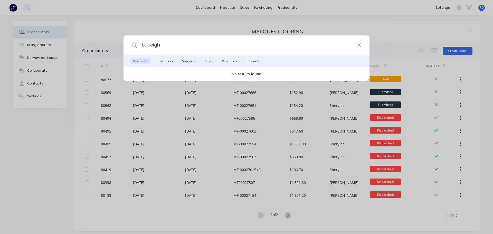
click at [151, 44] on input "bur;eigh" at bounding box center [247, 44] width 220 height 19
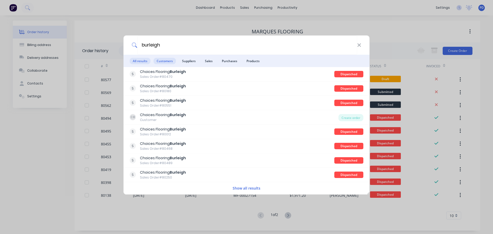
type input "burleigh"
click at [164, 63] on span "Customers" at bounding box center [164, 61] width 22 height 6
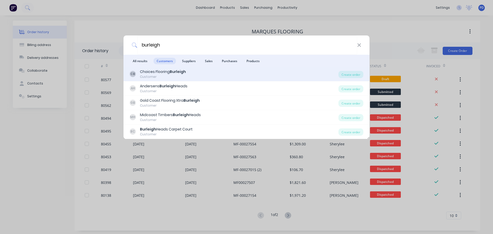
click at [154, 74] on div "Customer" at bounding box center [163, 76] width 46 height 5
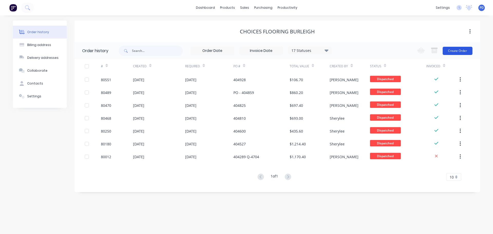
click at [462, 52] on button "Create Order" at bounding box center [457, 51] width 30 height 8
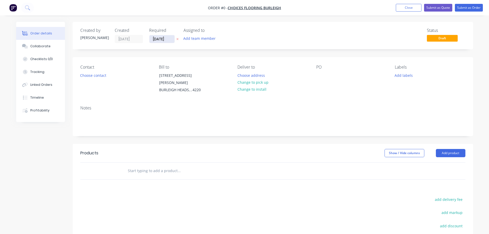
click at [170, 39] on input "[DATE]" at bounding box center [161, 39] width 25 height 8
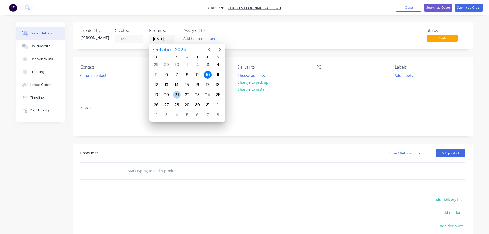
click at [177, 94] on div "21" at bounding box center [177, 95] width 8 height 8
type input "21/10/25"
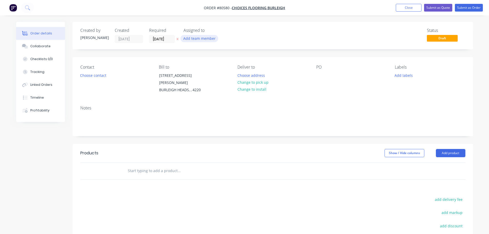
click at [192, 37] on button "Add team member" at bounding box center [199, 38] width 38 height 7
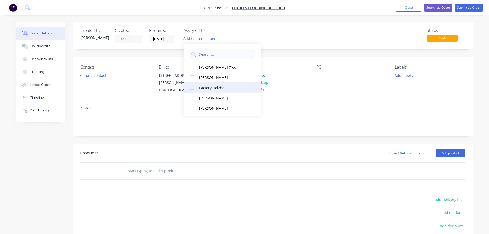
click at [193, 86] on div at bounding box center [192, 87] width 10 height 10
click at [100, 77] on button "Choose contact" at bounding box center [93, 75] width 32 height 7
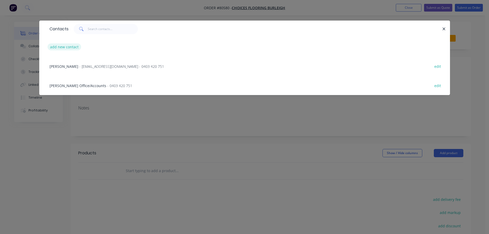
click at [62, 48] on button "add new contact" at bounding box center [64, 46] width 34 height 7
select select "AU"
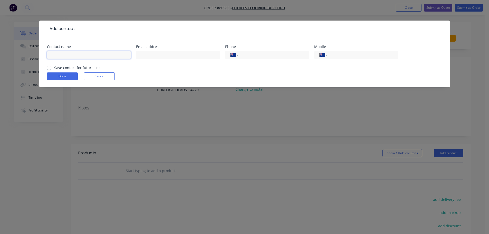
click at [66, 55] on input "text" at bounding box center [89, 55] width 84 height 8
type input "Paul"
click at [54, 67] on label "Save contact for future use" at bounding box center [77, 67] width 46 height 5
click at [50, 67] on input "Save contact for future use" at bounding box center [49, 67] width 4 height 5
checkbox input "true"
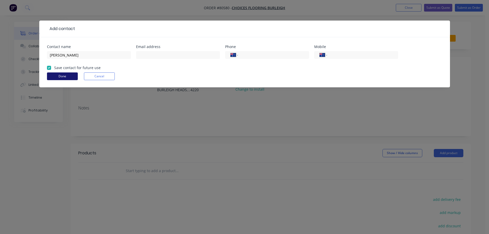
click at [55, 80] on button "Done" at bounding box center [62, 76] width 31 height 8
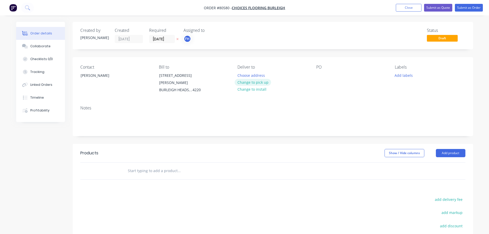
click at [251, 83] on button "Change to pick up" at bounding box center [252, 82] width 36 height 7
click at [322, 76] on div at bounding box center [320, 75] width 8 height 7
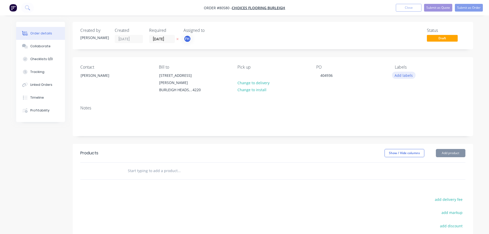
click at [399, 73] on button "Add labels" at bounding box center [404, 75] width 24 height 7
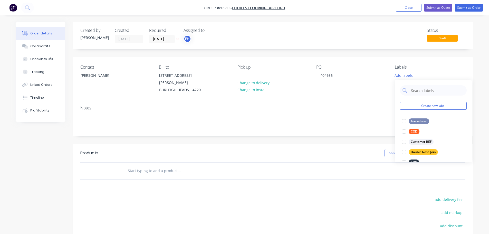
click at [416, 91] on input "text" at bounding box center [437, 90] width 54 height 10
type input "hy"
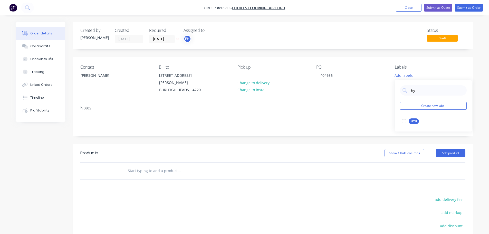
drag, startPoint x: 404, startPoint y: 121, endPoint x: 333, endPoint y: 123, distance: 71.3
click at [404, 121] on div at bounding box center [404, 121] width 10 height 10
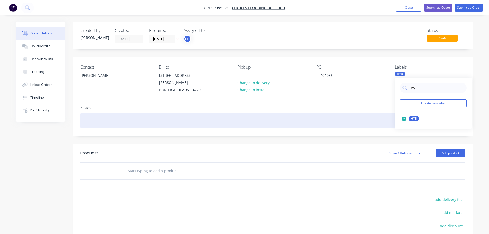
click at [88, 117] on div at bounding box center [272, 121] width 385 height 16
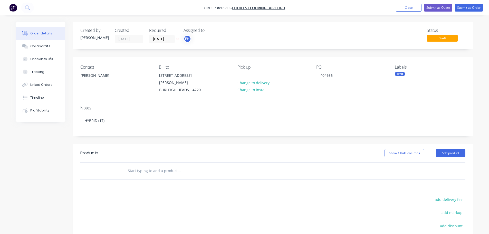
click at [143, 168] on input "text" at bounding box center [178, 170] width 103 height 10
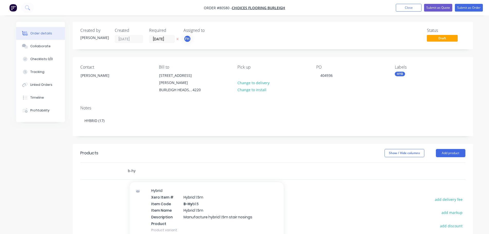
scroll to position [180, 0]
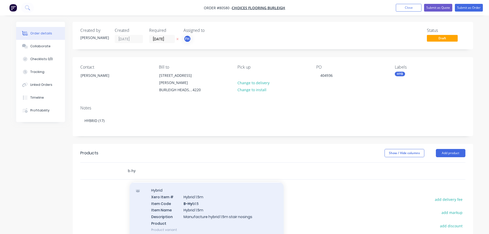
type input "b-hy"
click at [189, 207] on div "Hybrid Xero Item # Hybrid 1.5m Item Code B-Hy b1.5 Item Name Hybrid 1.5m Descri…" at bounding box center [207, 209] width 154 height 55
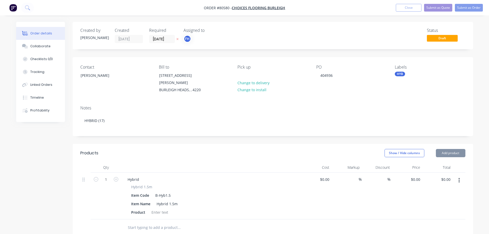
type input "$39.00"
click at [110, 175] on input "1" at bounding box center [105, 179] width 13 height 8
type input "17"
type input "$663.00"
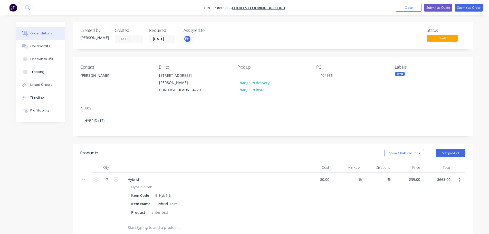
click at [417, 181] on div "$39.00 $39.00" at bounding box center [407, 195] width 30 height 47
click at [460, 8] on button "Submit as Order" at bounding box center [469, 8] width 28 height 8
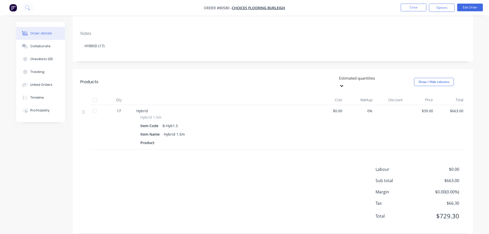
scroll to position [0, 0]
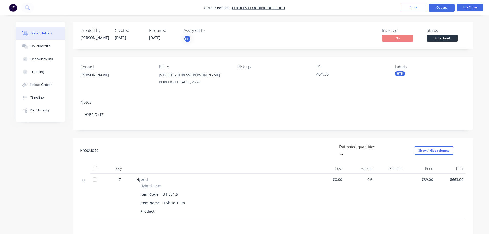
click at [437, 6] on button "Options" at bounding box center [442, 8] width 26 height 8
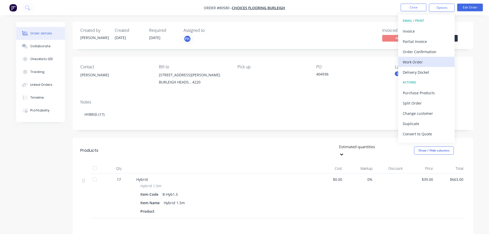
click at [411, 61] on div "Work Order" at bounding box center [425, 61] width 47 height 7
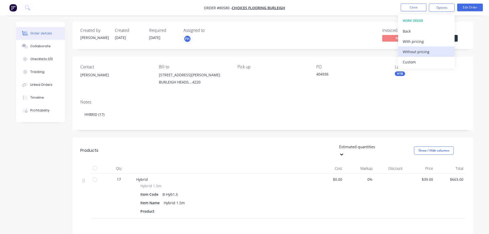
click at [410, 53] on div "Without pricing" at bounding box center [425, 51] width 47 height 7
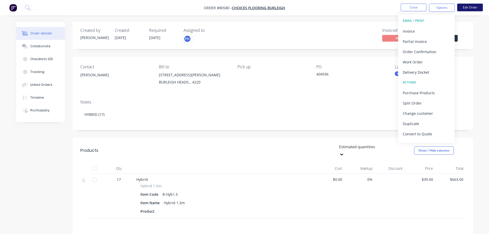
click at [459, 9] on button "Edit Order" at bounding box center [470, 8] width 26 height 8
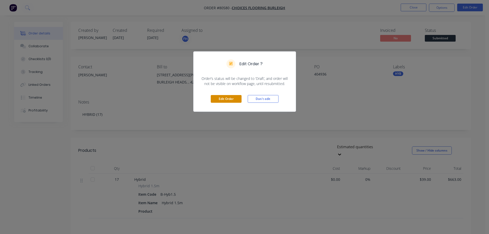
click at [229, 100] on button "Edit Order" at bounding box center [226, 99] width 31 height 8
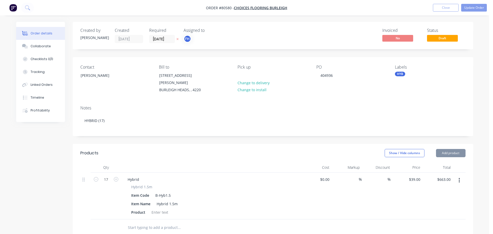
type input "$39.00"
type input "$663.00"
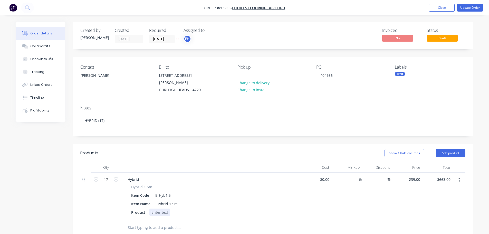
click at [157, 208] on div at bounding box center [159, 211] width 21 height 7
click at [471, 5] on button "Update Order" at bounding box center [470, 8] width 26 height 8
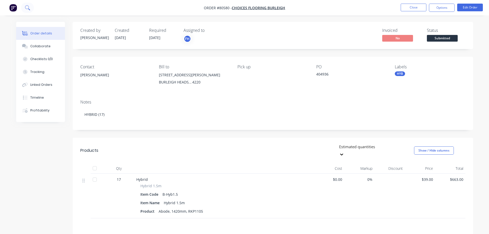
click at [27, 7] on icon at bounding box center [27, 7] width 5 height 5
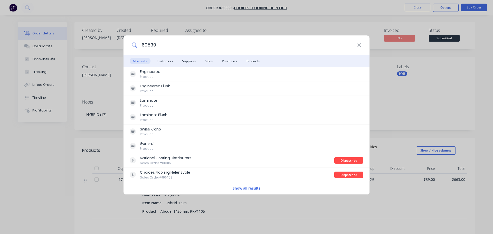
type input "80539"
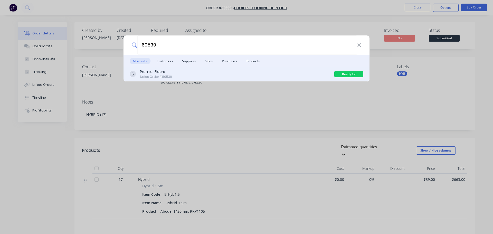
click at [354, 72] on div "Ready for Collection" at bounding box center [348, 74] width 29 height 6
click at [154, 75] on div "Sales Order #80539" at bounding box center [156, 76] width 32 height 5
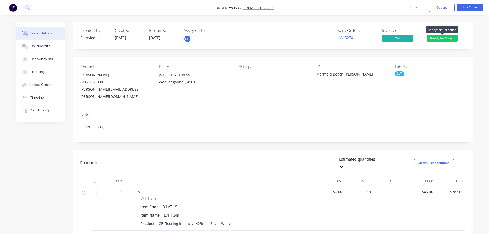
click at [451, 39] on span "Ready for Colle..." at bounding box center [442, 38] width 31 height 6
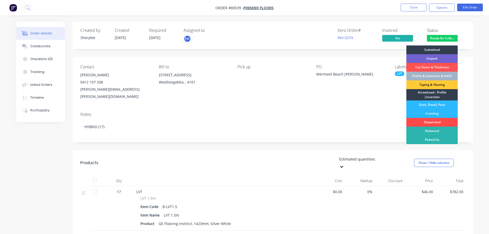
click at [428, 120] on div "Dispatched" at bounding box center [431, 122] width 51 height 9
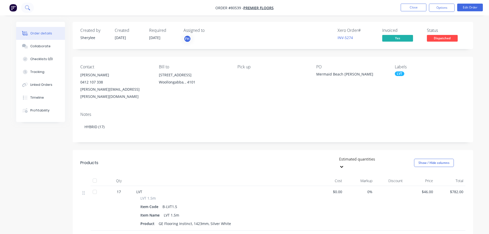
click at [26, 9] on icon at bounding box center [27, 7] width 4 height 4
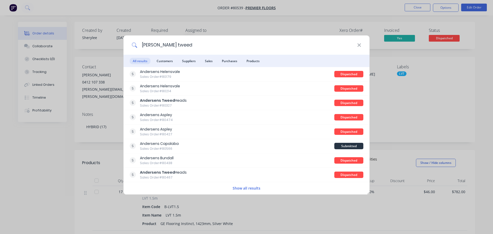
type input "andersens tweed"
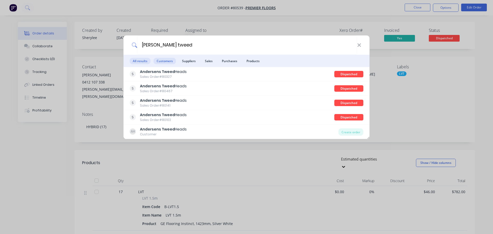
click at [160, 61] on span "Customers" at bounding box center [164, 61] width 22 height 6
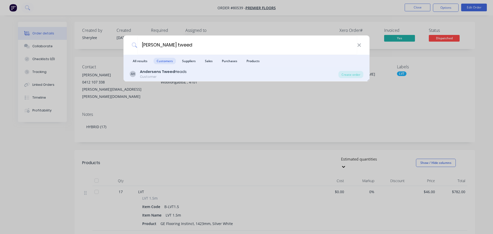
click at [156, 72] on b "Andersens Tweed" at bounding box center [157, 71] width 35 height 5
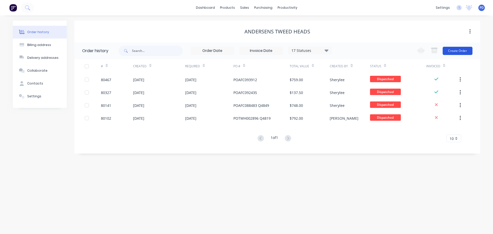
click at [464, 47] on button "Create Order" at bounding box center [457, 51] width 30 height 8
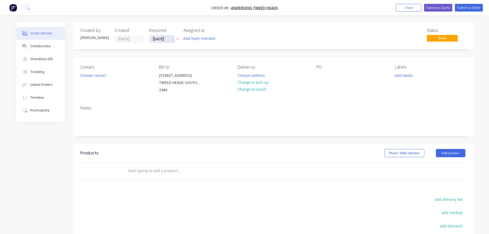
click at [165, 41] on input "[DATE]" at bounding box center [161, 39] width 25 height 8
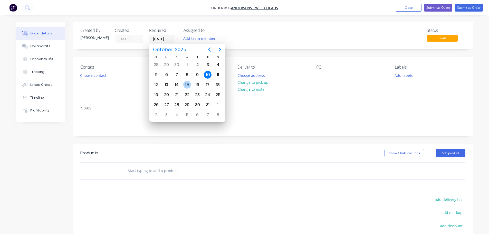
click at [189, 82] on div "15" at bounding box center [187, 85] width 8 height 8
type input "[DATE]"
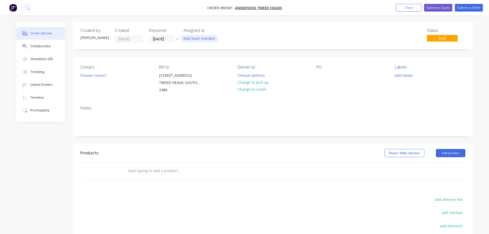
click at [204, 41] on button "Add team member" at bounding box center [199, 38] width 38 height 7
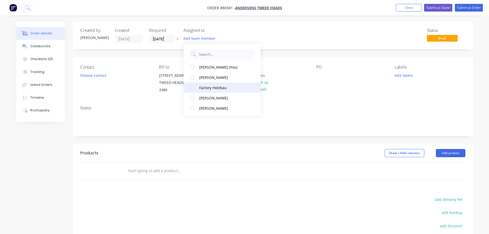
click at [192, 88] on div at bounding box center [192, 87] width 10 height 10
click at [96, 76] on button "Choose contact" at bounding box center [93, 75] width 32 height 7
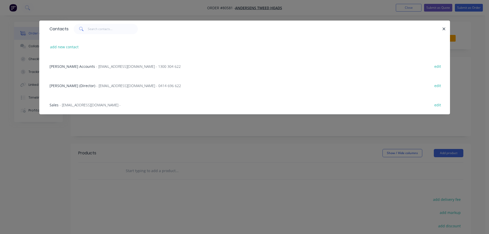
click at [73, 104] on span "- orders@andersens.com.au -" at bounding box center [90, 104] width 61 height 5
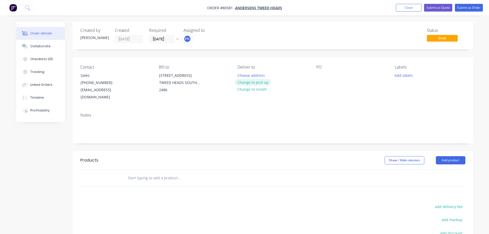
click at [256, 81] on button "Change to pick up" at bounding box center [252, 82] width 36 height 7
click at [318, 75] on div at bounding box center [320, 75] width 8 height 7
click at [407, 78] on button "Add labels" at bounding box center [404, 75] width 24 height 7
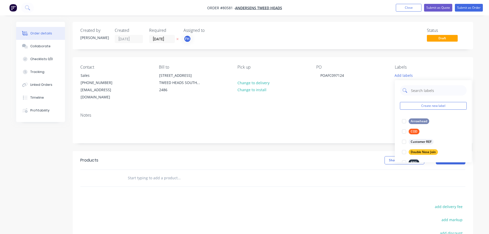
click at [416, 92] on input "text" at bounding box center [437, 90] width 54 height 10
type input "lam"
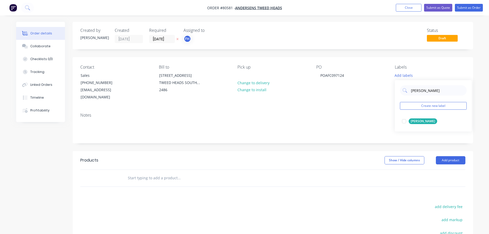
drag, startPoint x: 403, startPoint y: 122, endPoint x: 160, endPoint y: 140, distance: 243.6
click at [403, 122] on div at bounding box center [404, 121] width 10 height 10
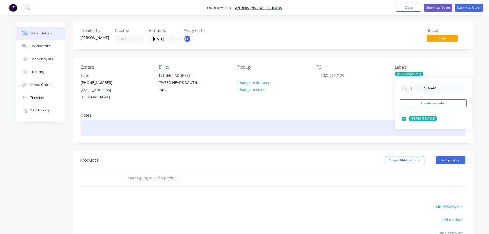
click at [101, 122] on div at bounding box center [272, 128] width 385 height 16
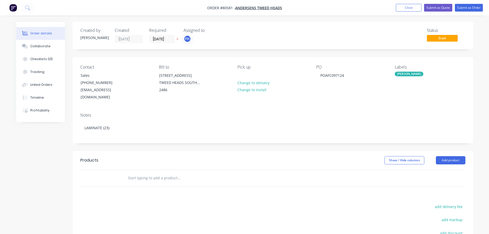
click at [141, 173] on input "text" at bounding box center [178, 178] width 103 height 10
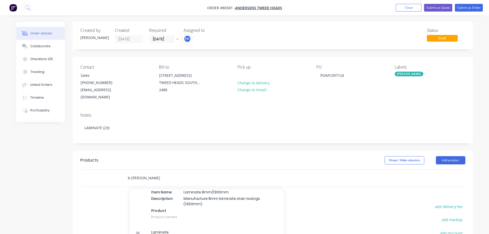
scroll to position [693, 0]
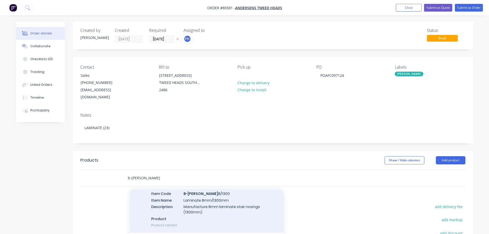
type input "b-lam"
click at [203, 192] on div "Laminate Xero Item # Laminate 8mm/1300mm Item Code B-Lam 8/1300 Item Name Lamin…" at bounding box center [207, 202] width 154 height 60
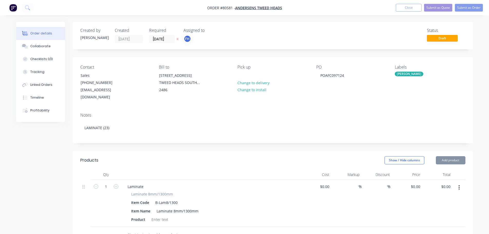
type input "$42.00"
click at [156, 215] on div at bounding box center [159, 218] width 21 height 7
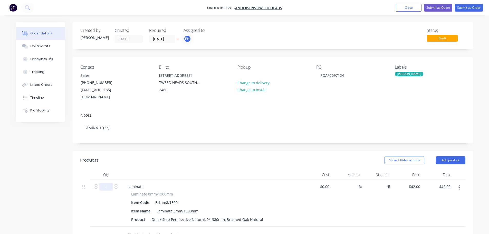
click at [105, 183] on input "1" at bounding box center [105, 187] width 13 height 8
type input "23"
type input "$966.00"
click at [473, 6] on button "Submit as Order" at bounding box center [469, 8] width 28 height 8
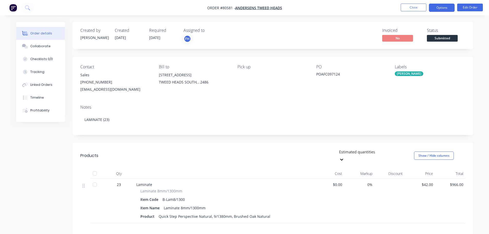
click at [444, 11] on button "Options" at bounding box center [442, 8] width 26 height 8
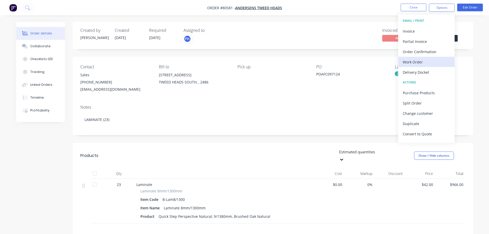
click at [425, 58] on div "Work Order" at bounding box center [425, 61] width 47 height 7
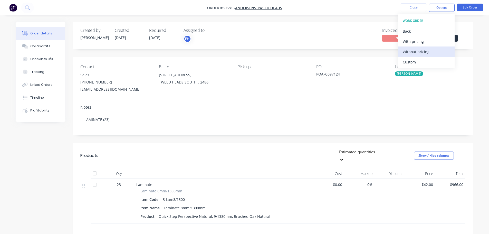
click at [420, 52] on div "Without pricing" at bounding box center [425, 51] width 47 height 7
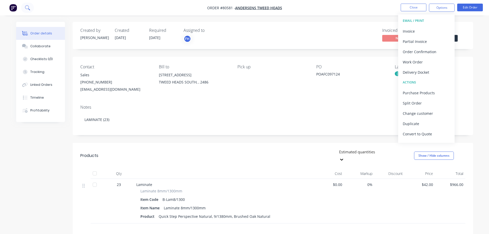
click at [27, 8] on icon at bounding box center [27, 7] width 5 height 5
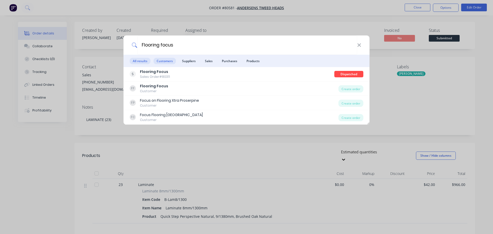
type input "Flooring focus"
click at [163, 61] on span "Customers" at bounding box center [164, 61] width 22 height 6
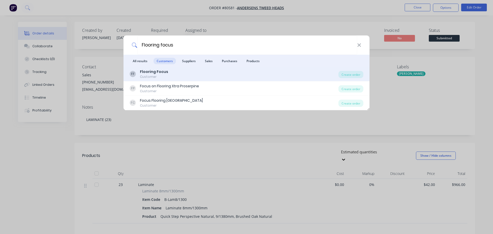
click at [155, 71] on b "Flooring Focus" at bounding box center [154, 71] width 28 height 5
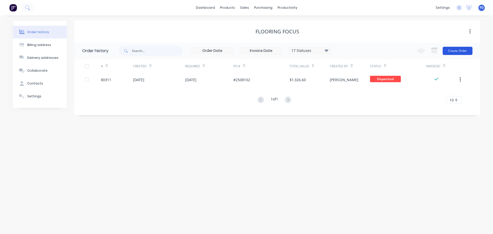
click at [455, 50] on button "Create Order" at bounding box center [457, 51] width 30 height 8
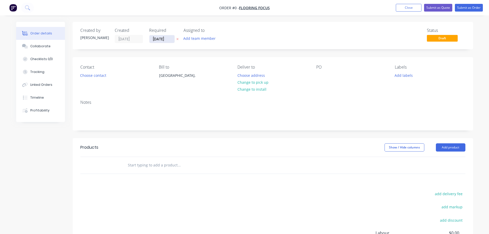
click at [165, 38] on input "[DATE]" at bounding box center [161, 39] width 25 height 8
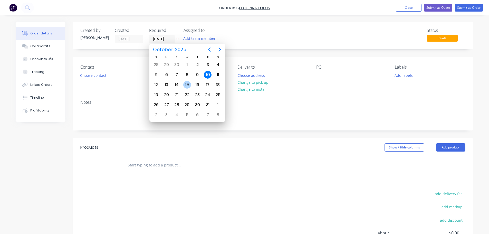
click at [185, 85] on div "15" at bounding box center [187, 85] width 8 height 8
type input "[DATE]"
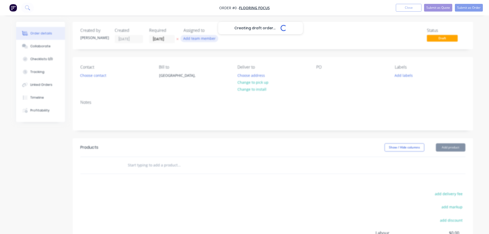
click at [186, 42] on button "Add team member" at bounding box center [199, 38] width 38 height 7
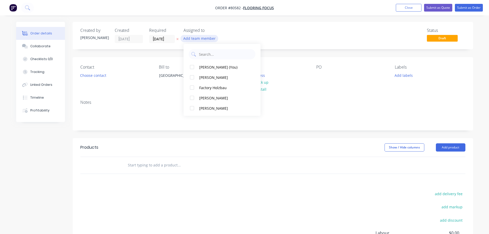
click at [187, 40] on button "Add team member" at bounding box center [199, 38] width 38 height 7
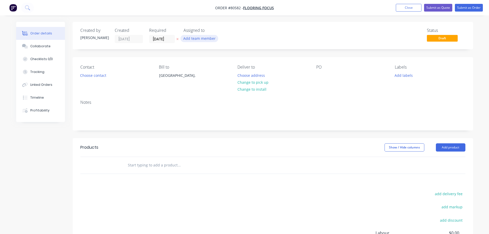
click at [189, 38] on button "Add team member" at bounding box center [199, 38] width 38 height 7
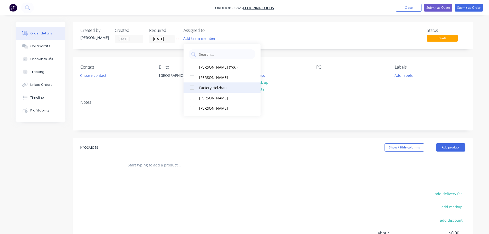
click at [192, 90] on div at bounding box center [192, 87] width 10 height 10
click at [102, 76] on button "Choose contact" at bounding box center [93, 75] width 32 height 7
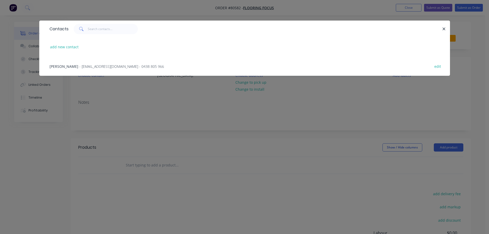
click at [79, 68] on span "- hello@flooringfocus.com.au - 0438 805 966" at bounding box center [121, 66] width 85 height 5
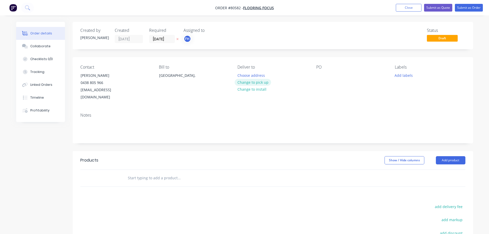
click at [249, 83] on button "Change to pick up" at bounding box center [252, 82] width 36 height 7
click at [319, 73] on div at bounding box center [320, 75] width 8 height 7
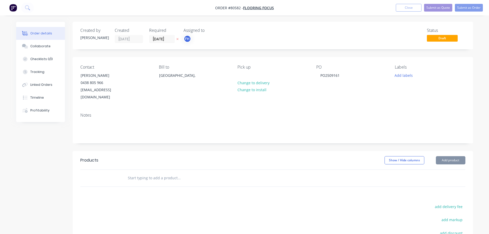
click at [403, 79] on div "Labels Add labels" at bounding box center [430, 83] width 70 height 36
click at [403, 76] on button "Add labels" at bounding box center [404, 75] width 24 height 7
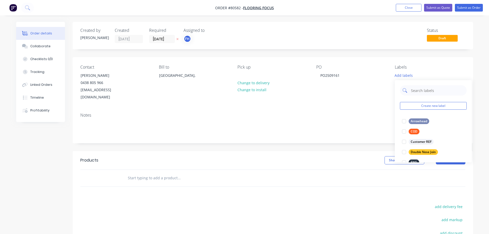
click at [420, 91] on input "text" at bounding box center [437, 90] width 54 height 10
type input "e"
click at [404, 152] on div at bounding box center [404, 152] width 10 height 10
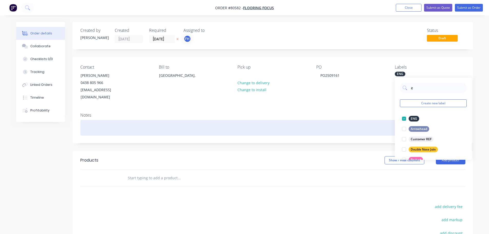
click at [93, 121] on div at bounding box center [272, 128] width 385 height 16
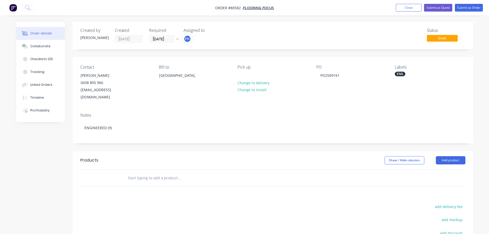
click at [138, 173] on input "text" at bounding box center [178, 178] width 103 height 10
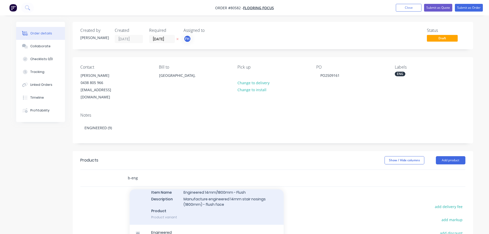
scroll to position [103, 0]
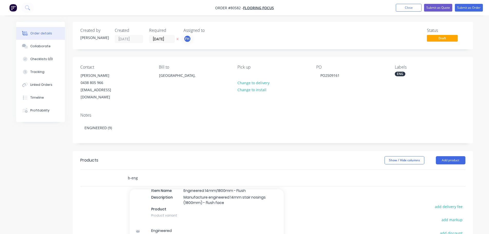
type input "b-eng"
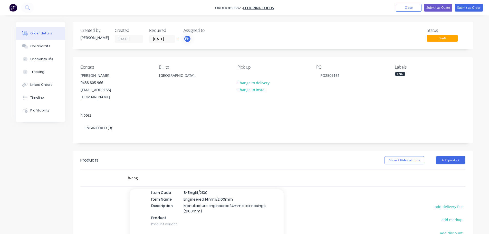
scroll to position [128, 0]
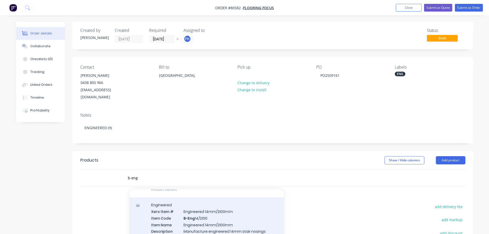
click at [204, 213] on div "Engineered Xero Item # Engineered 14mm/2100mm Item Code B-Eng 14/2100 Item Name…" at bounding box center [207, 227] width 154 height 60
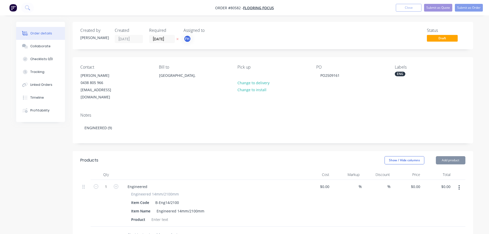
type input "$70.00"
click at [103, 183] on input "1" at bounding box center [105, 187] width 13 height 8
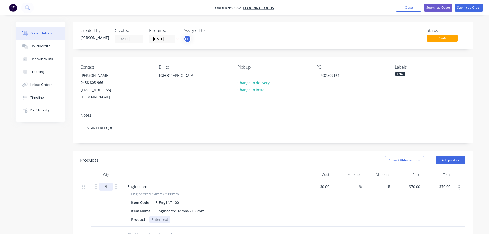
type input "9"
type input "$630.00"
click at [161, 215] on div at bounding box center [159, 218] width 21 height 7
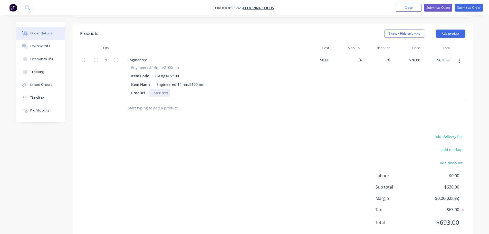
scroll to position [133, 0]
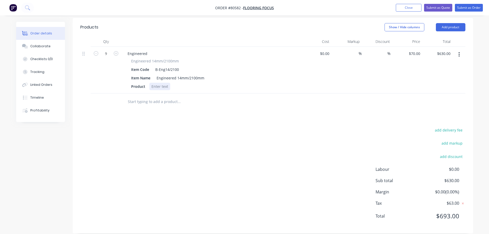
click at [155, 83] on div at bounding box center [159, 86] width 21 height 7
click at [150, 96] on input "text" at bounding box center [178, 101] width 103 height 10
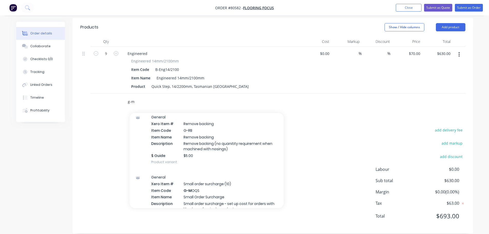
scroll to position [180, 0]
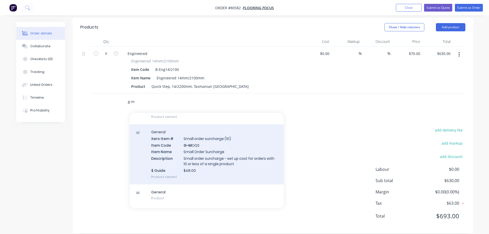
type input "g-m"
click at [203, 138] on div "General Xero Item # Small order surcharge (10) Item Code G-M OQS Item Name Smal…" at bounding box center [207, 154] width 154 height 60
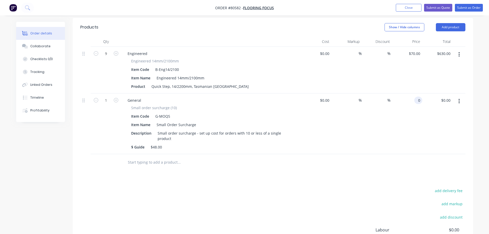
click at [416, 96] on input "0" at bounding box center [419, 99] width 6 height 7
type input "$48.00"
click at [464, 9] on button "Submit as Order" at bounding box center [469, 8] width 28 height 8
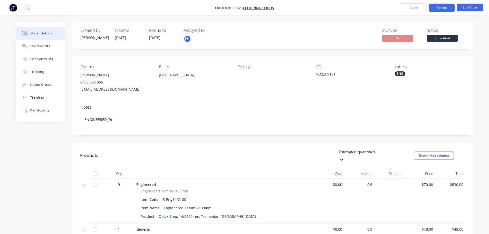
click at [443, 8] on button "Options" at bounding box center [442, 8] width 26 height 8
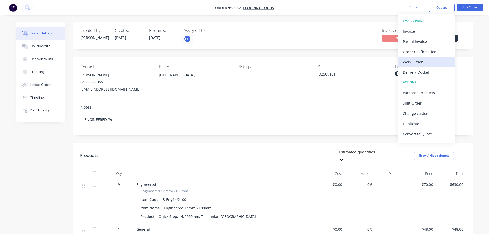
click at [410, 59] on div "Work Order" at bounding box center [425, 61] width 47 height 7
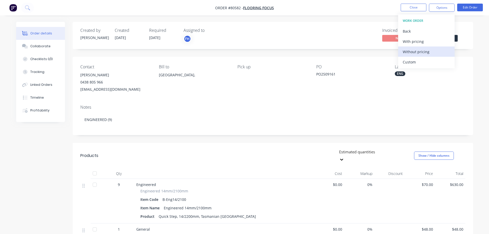
click at [408, 51] on div "Without pricing" at bounding box center [425, 51] width 47 height 7
